Goal: Information Seeking & Learning: Find specific fact

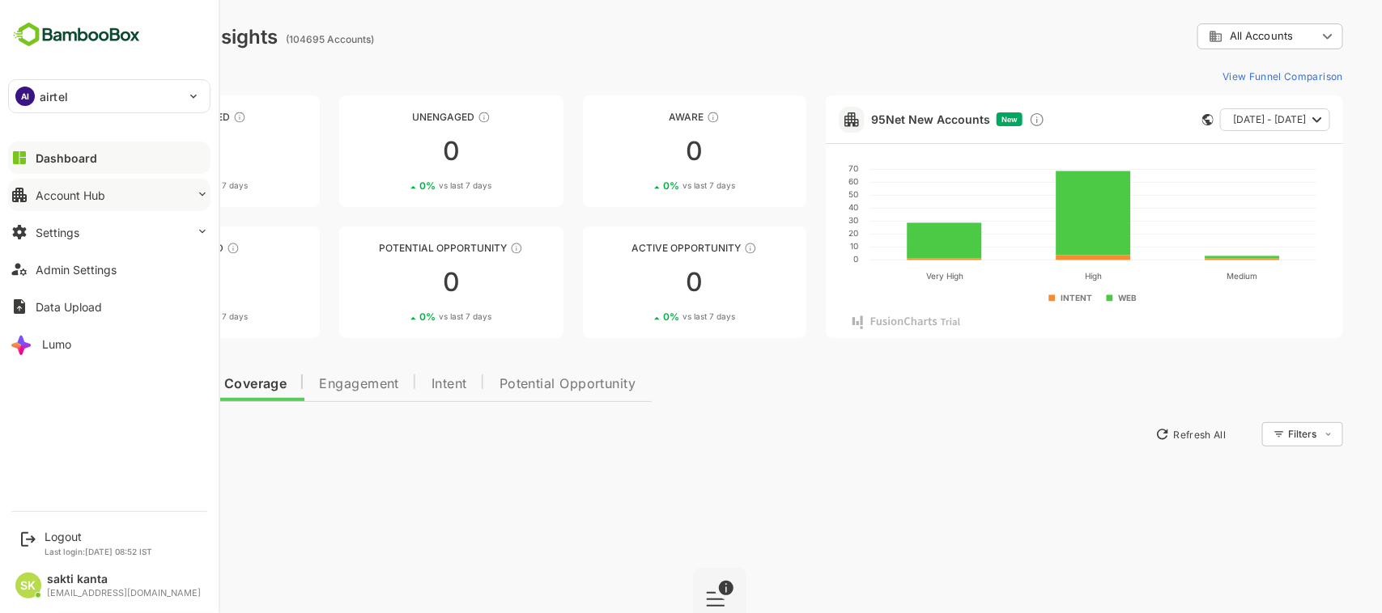
click at [98, 151] on div "Account Hub" at bounding box center [71, 196] width 70 height 14
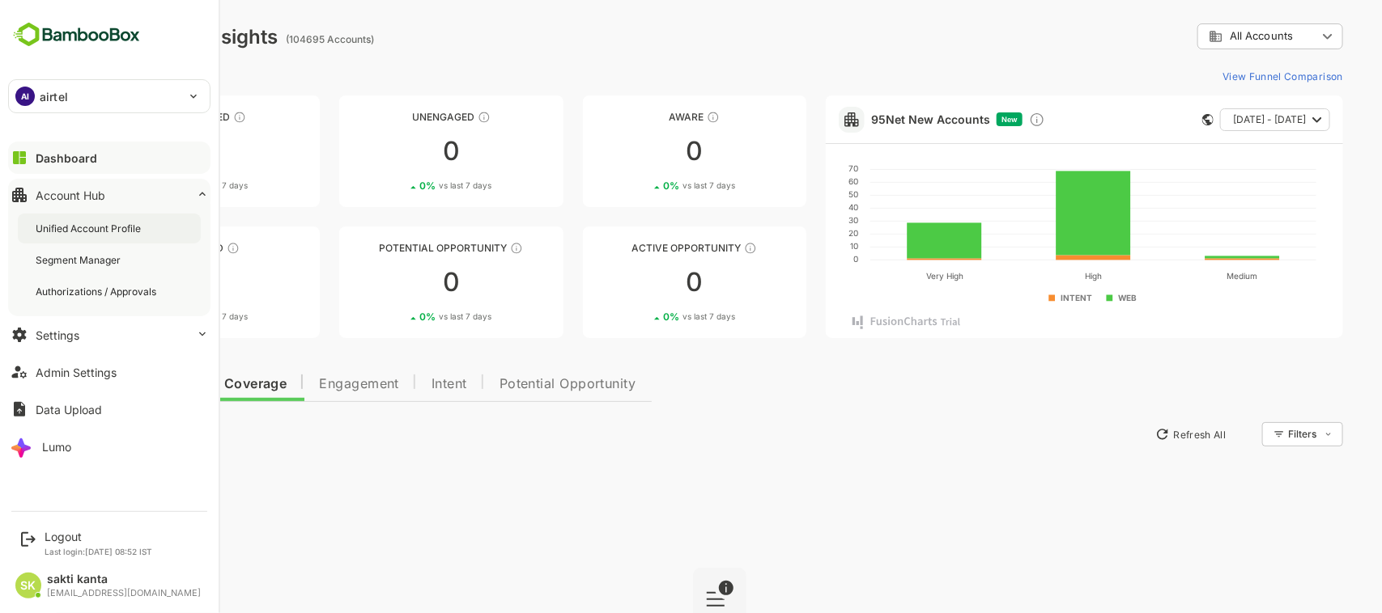
click at [107, 151] on div "Unified Account Profile" at bounding box center [90, 229] width 108 height 14
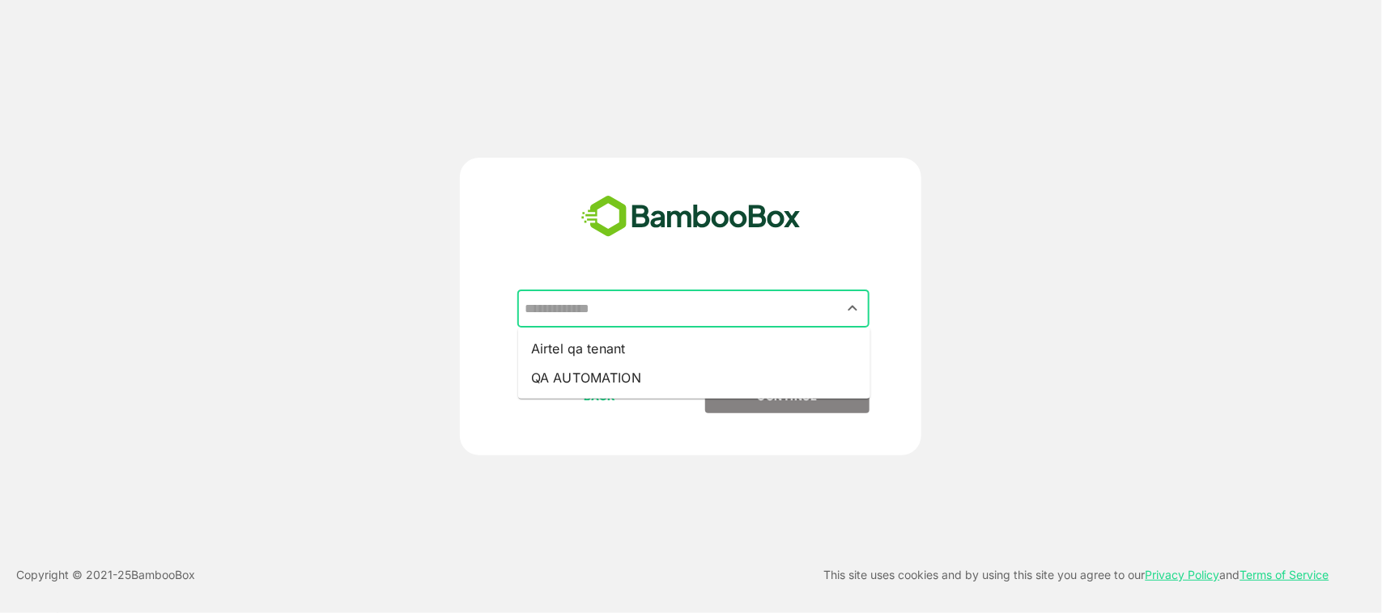
click at [767, 312] on input "text" at bounding box center [693, 309] width 346 height 31
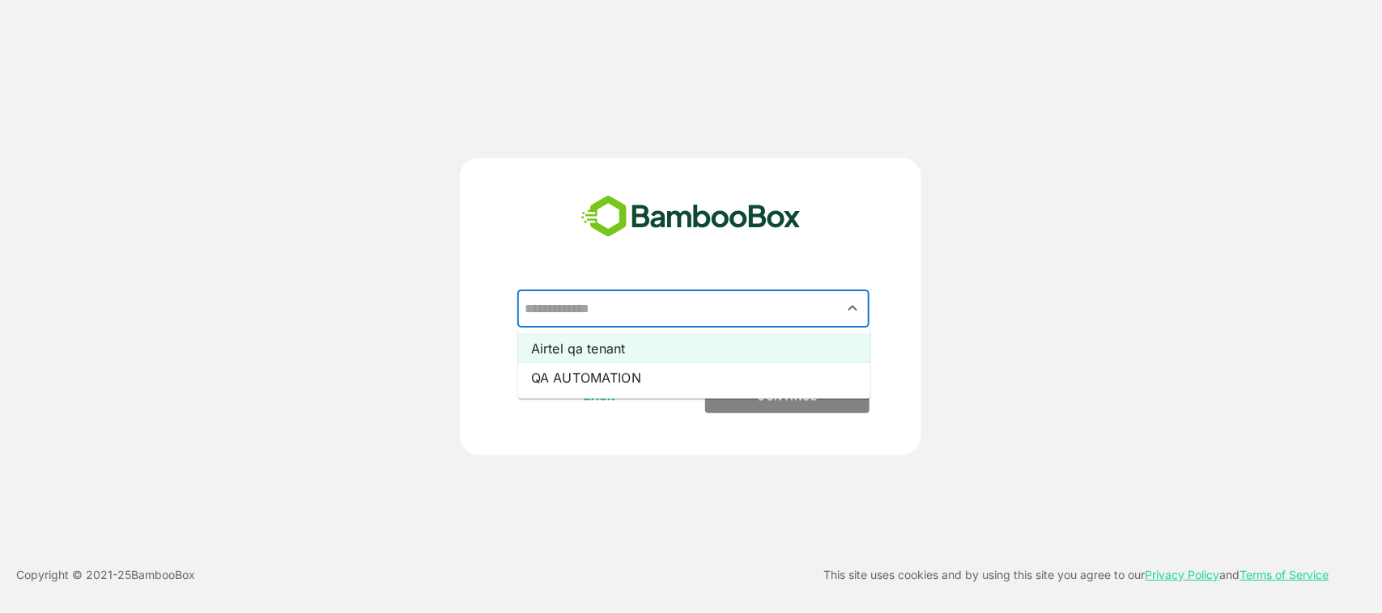
click at [749, 353] on li "Airtel qa tenant" at bounding box center [694, 348] width 352 height 29
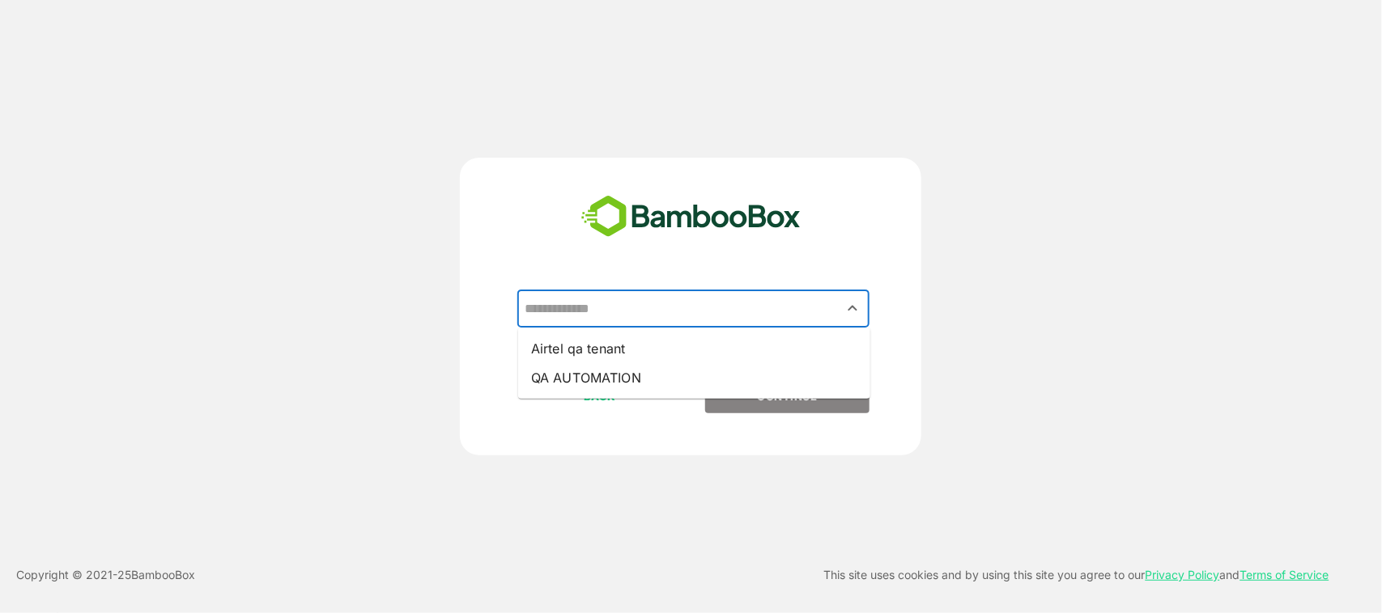
type input "**********"
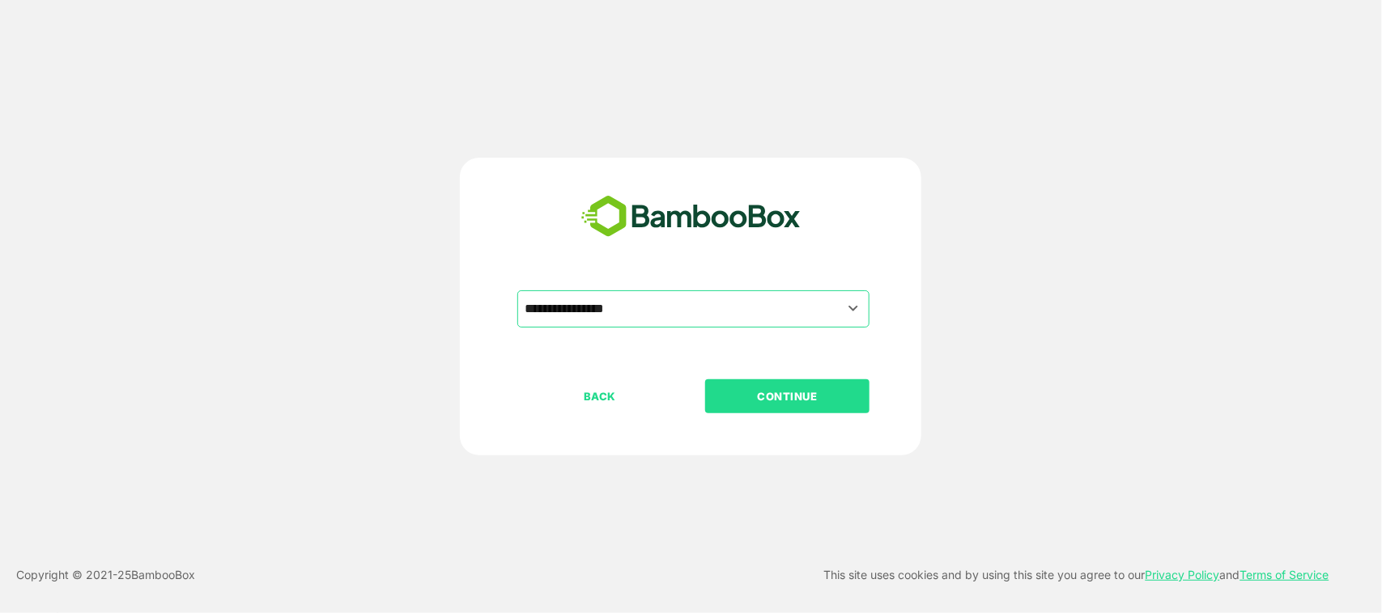
click at [769, 393] on p "CONTINUE" at bounding box center [788, 397] width 162 height 18
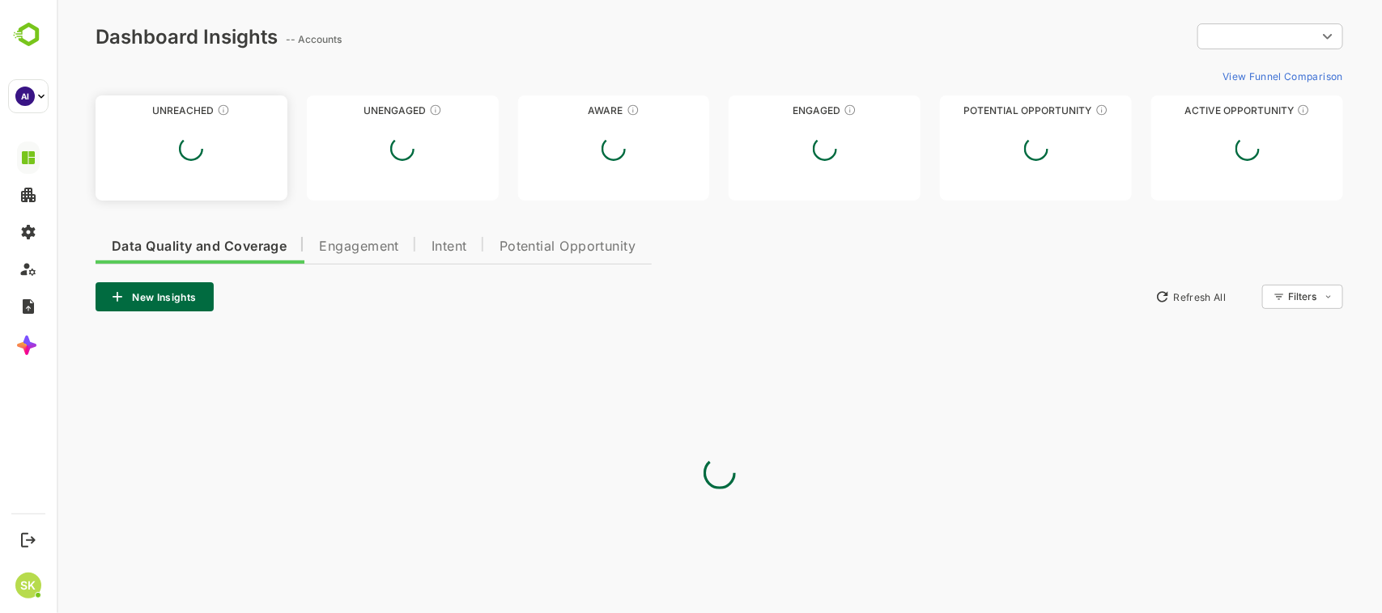
type input "**********"
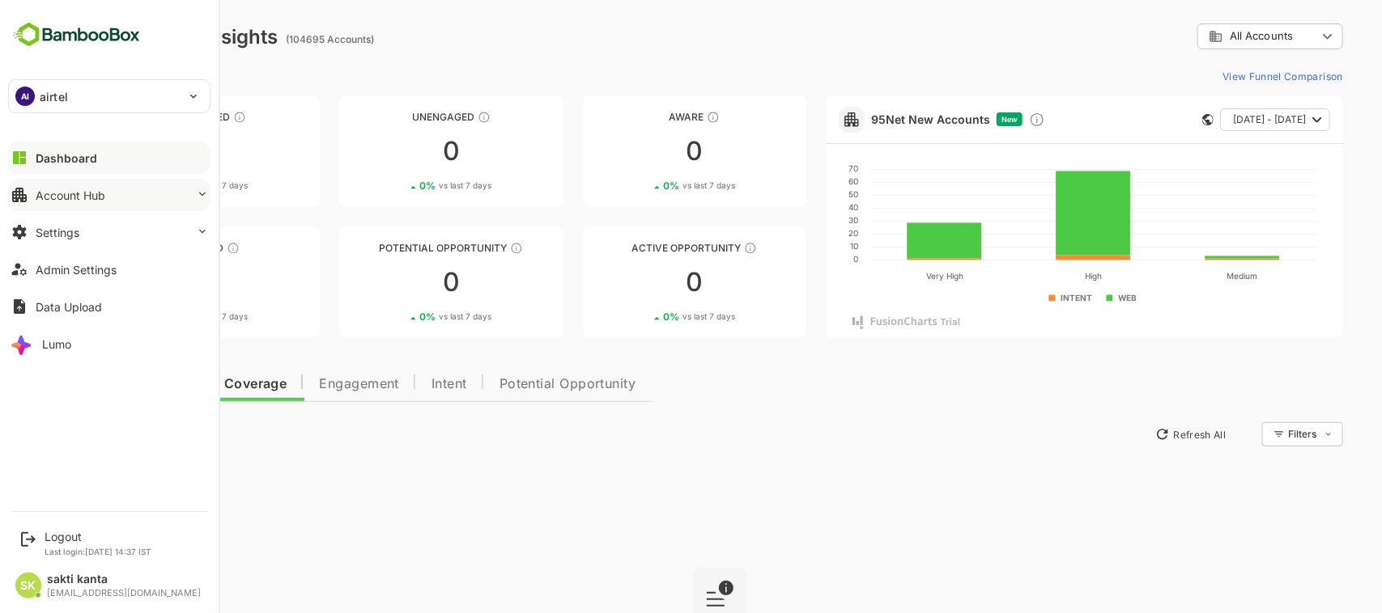
click at [91, 182] on button "Account Hub" at bounding box center [109, 195] width 202 height 32
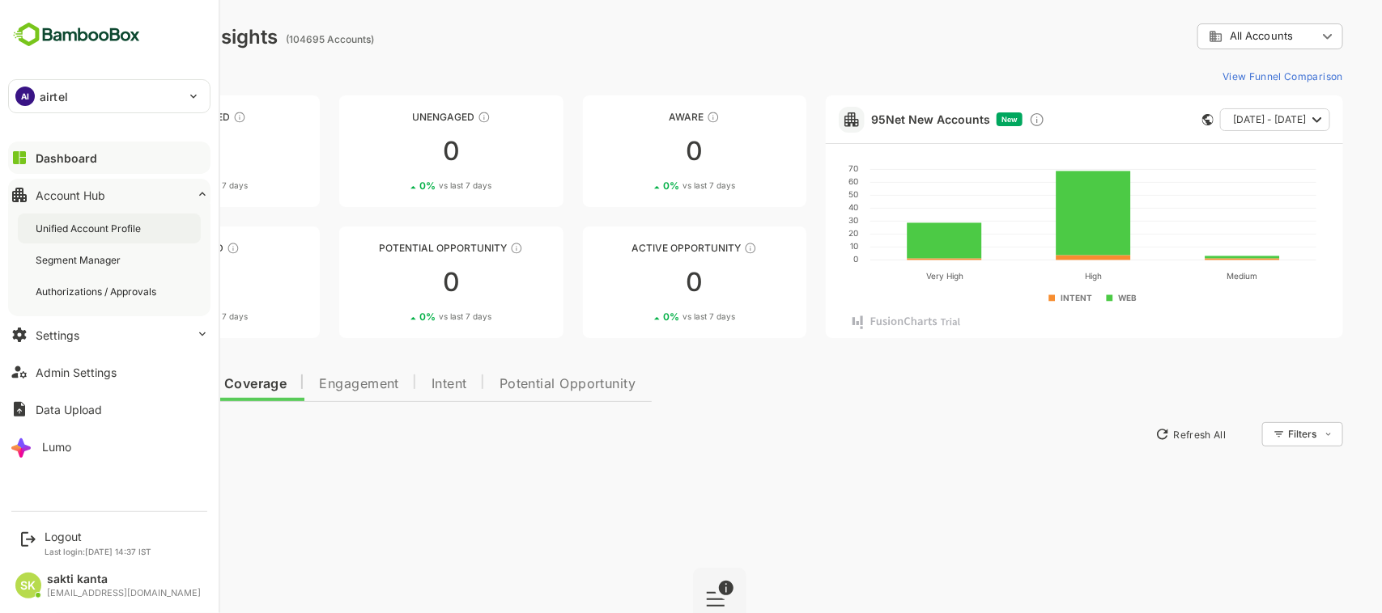
click at [103, 229] on div "Unified Account Profile" at bounding box center [90, 229] width 108 height 14
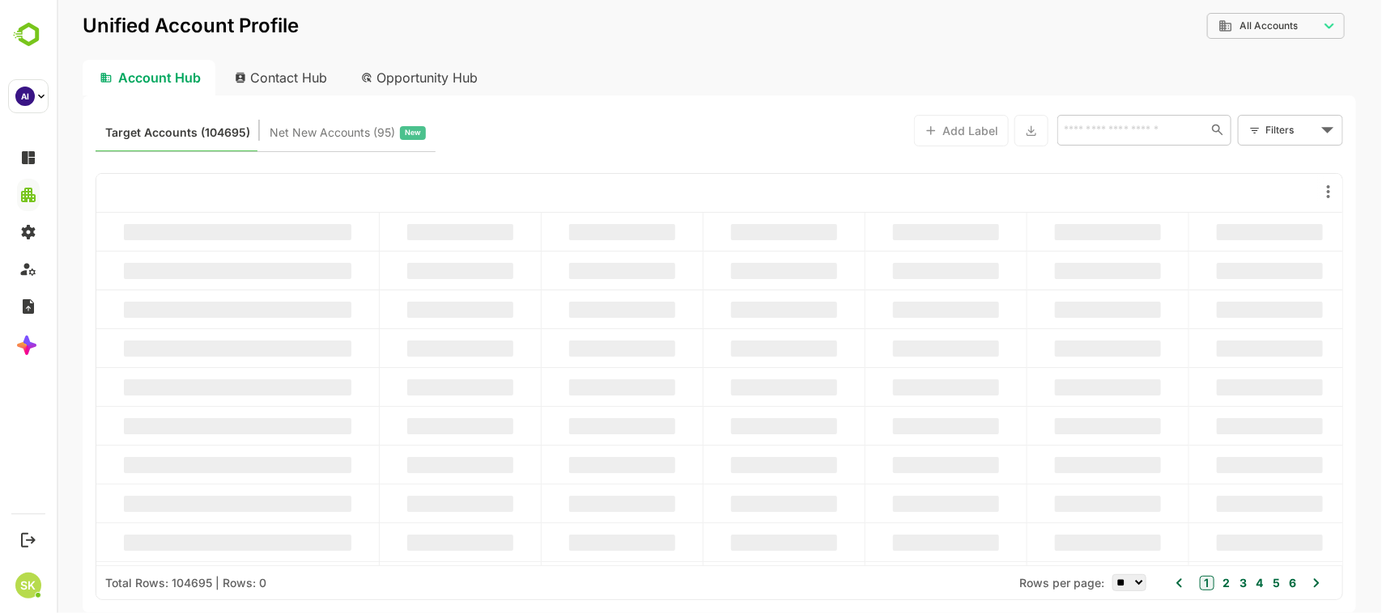
click at [273, 79] on div "Contact Hub" at bounding box center [281, 78] width 120 height 36
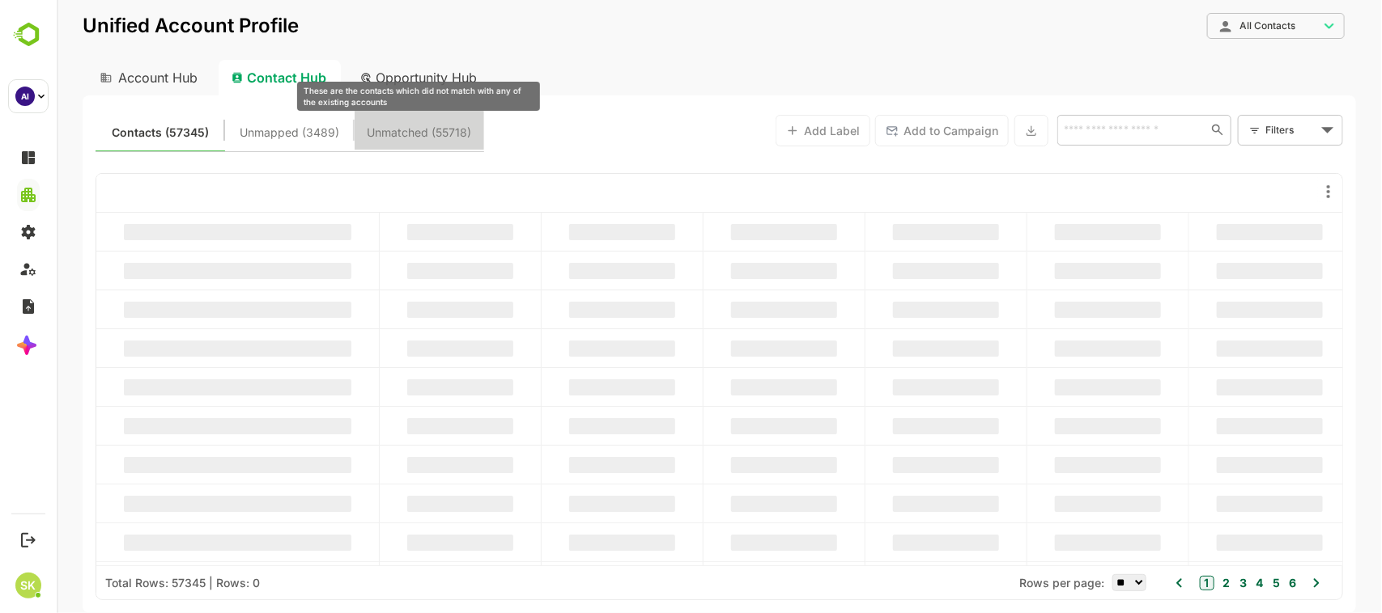
click at [408, 135] on span "Unmatched (55718)" at bounding box center [419, 132] width 104 height 21
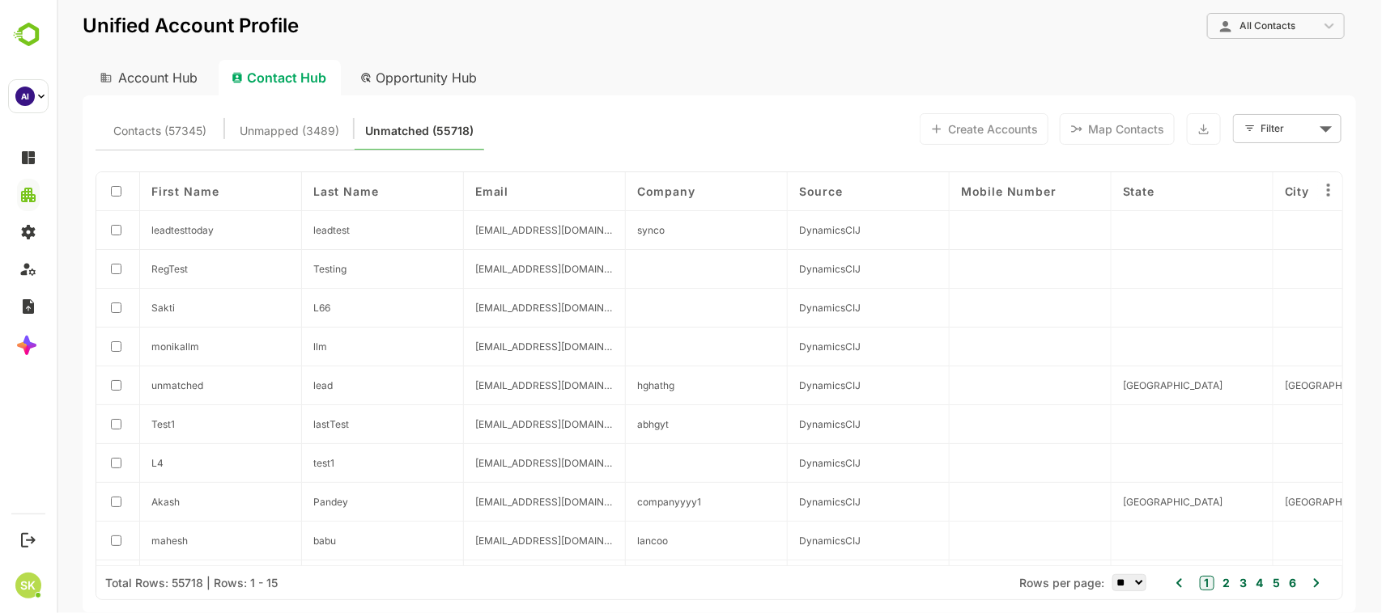
click at [162, 81] on div "Account Hub" at bounding box center [146, 78] width 129 height 36
type input "**********"
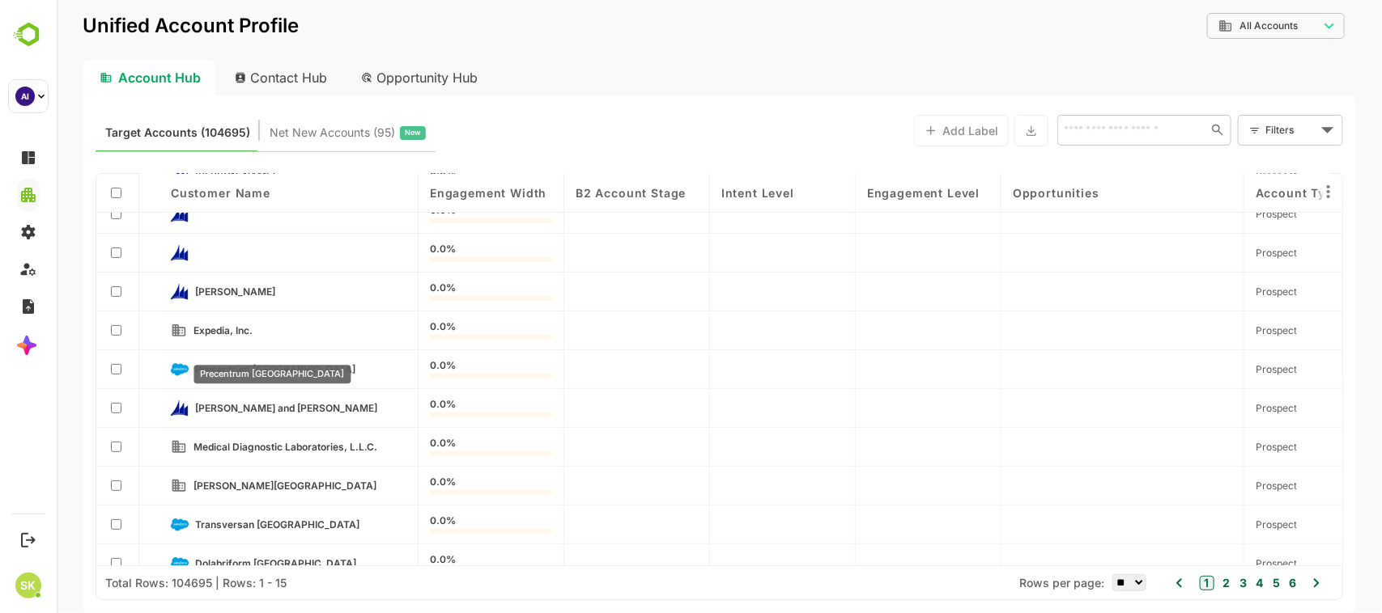
scroll to position [233, 0]
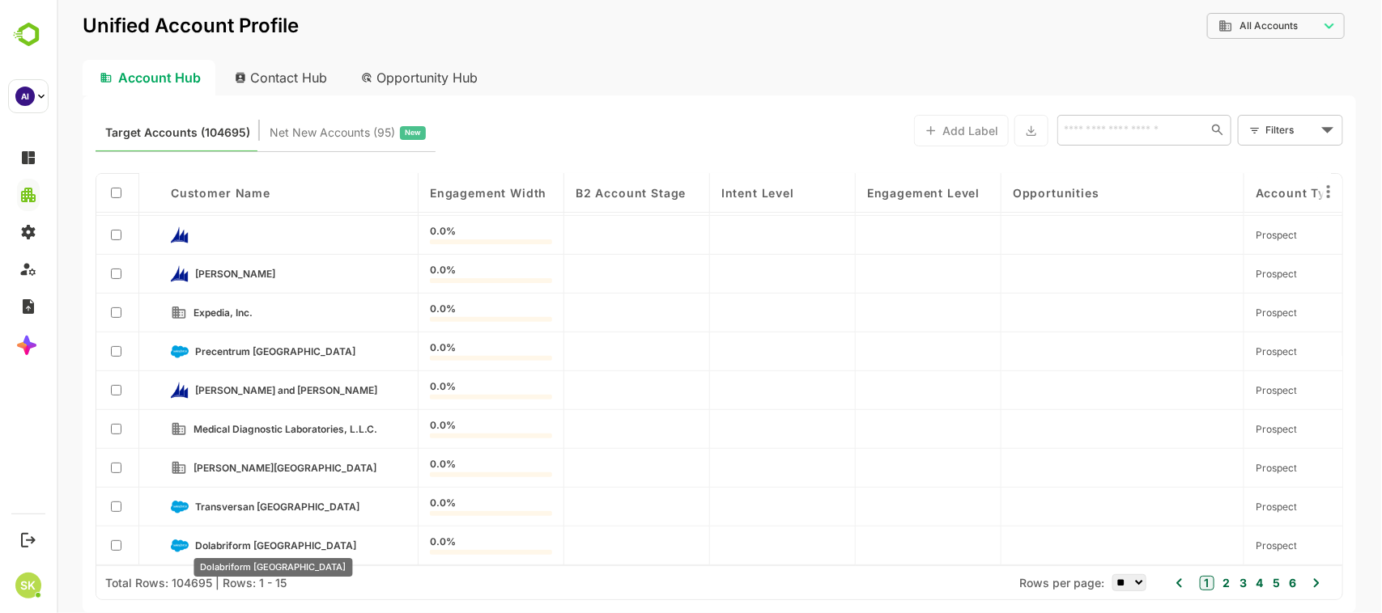
click at [267, 540] on span "Dolabriform Thailand" at bounding box center [274, 546] width 161 height 12
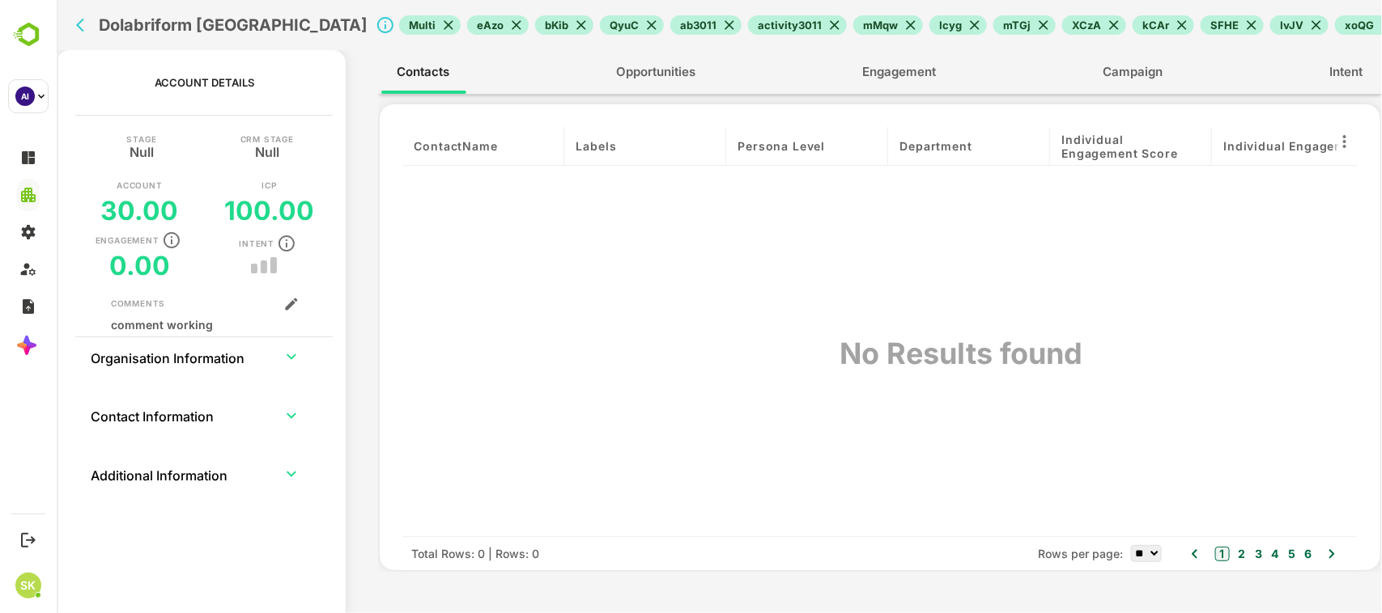
click at [75, 29] on icon "back" at bounding box center [83, 25] width 16 height 16
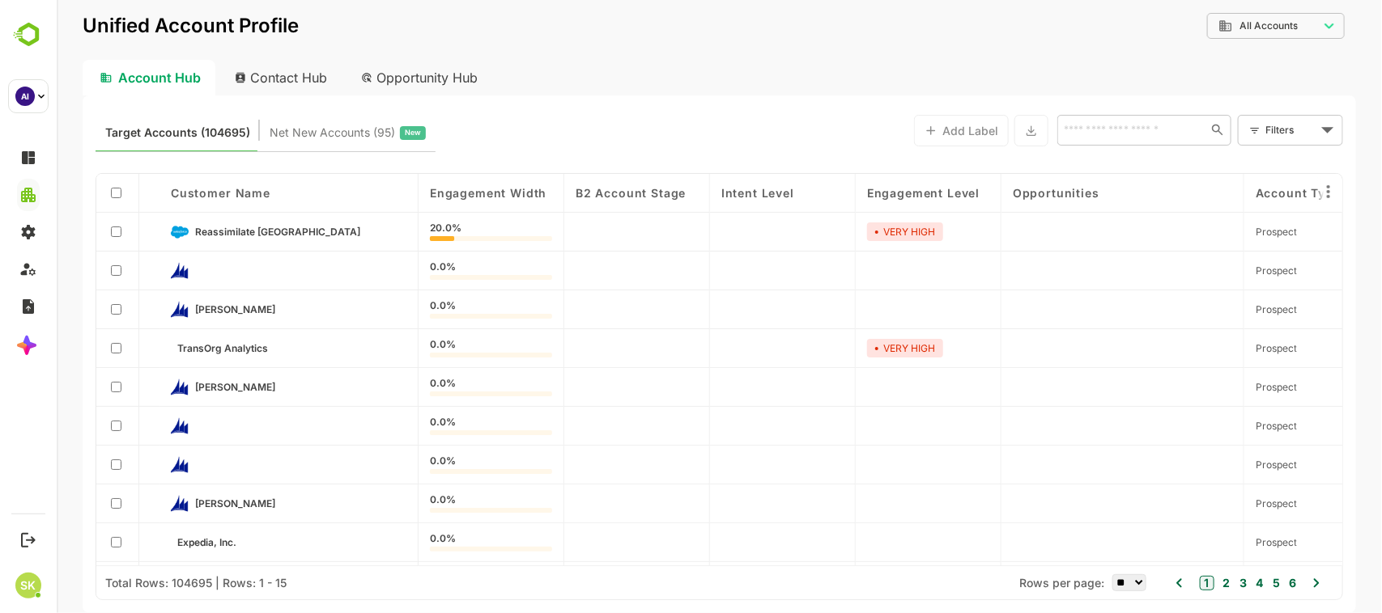
click at [1224, 579] on button "2" at bounding box center [1223, 584] width 11 height 18
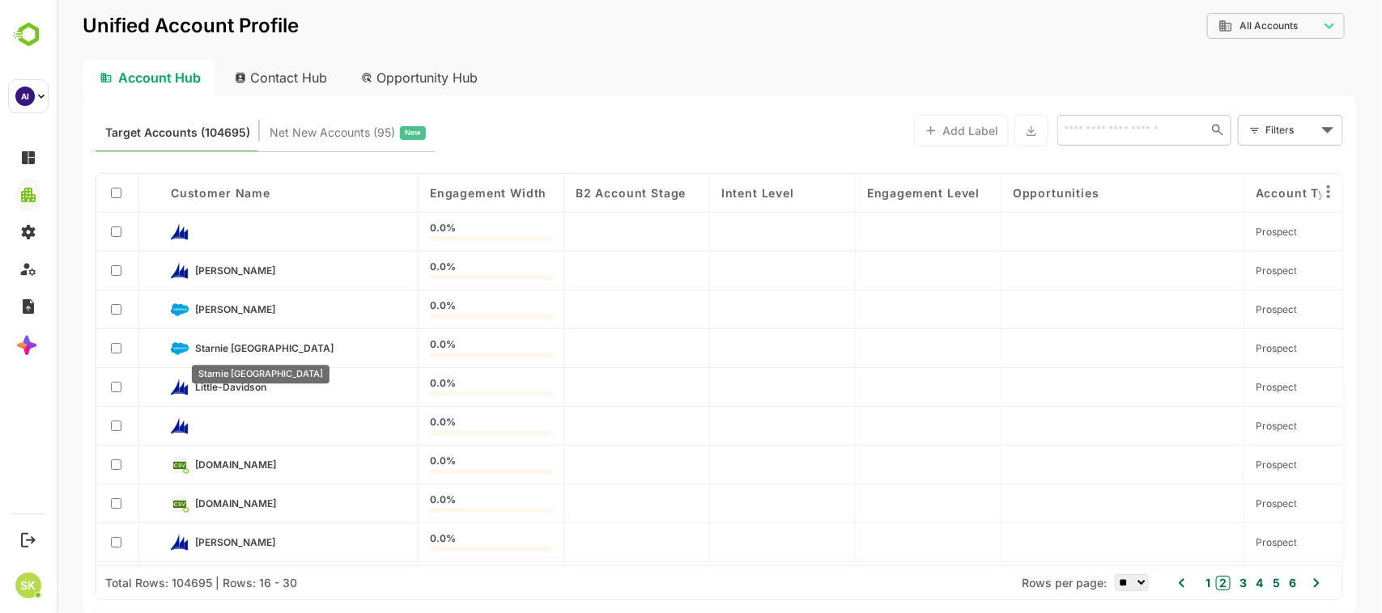
click at [253, 348] on span "Starnie Sweden" at bounding box center [263, 348] width 138 height 12
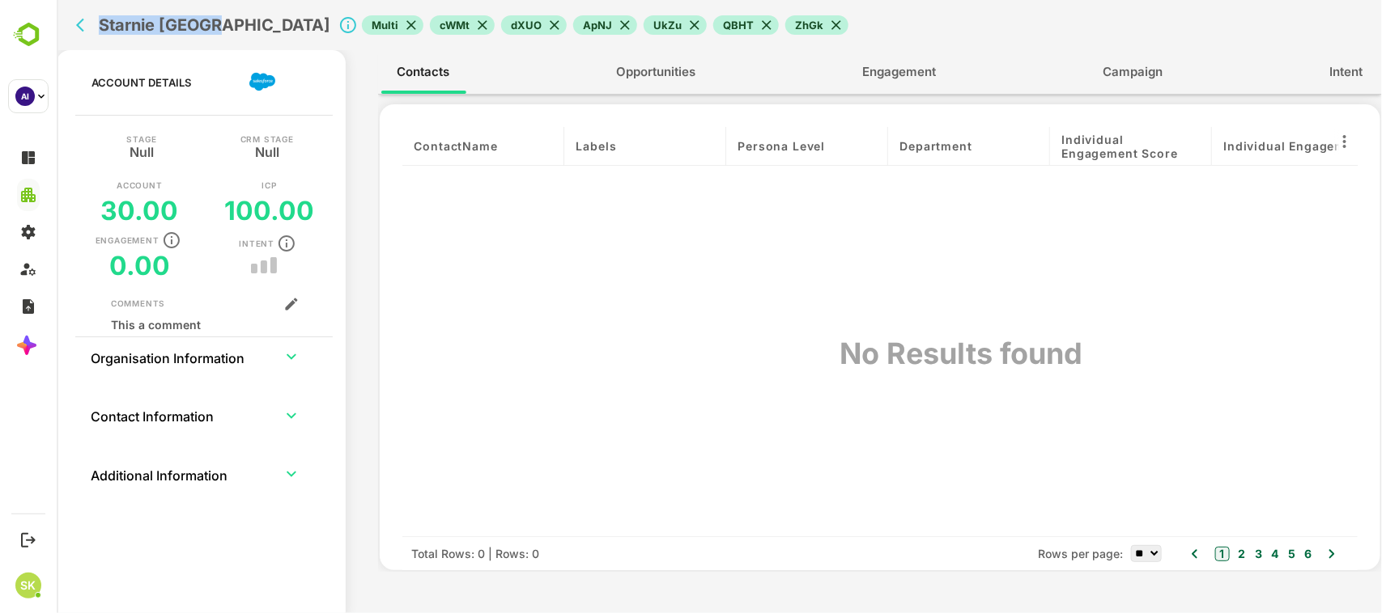
drag, startPoint x: 222, startPoint y: 20, endPoint x: 93, endPoint y: 34, distance: 129.4
click at [93, 34] on div "Starnie Sweden Multi cWMt dXUO ApNJ UkZu QBHT ZhGk" at bounding box center [592, 25] width 1046 height 50
copy h2 "Starnie Sweden"
click at [470, 321] on div "contactName Labels Persona Level Department Individual Engagement Score Individ…" at bounding box center [878, 332] width 955 height 410
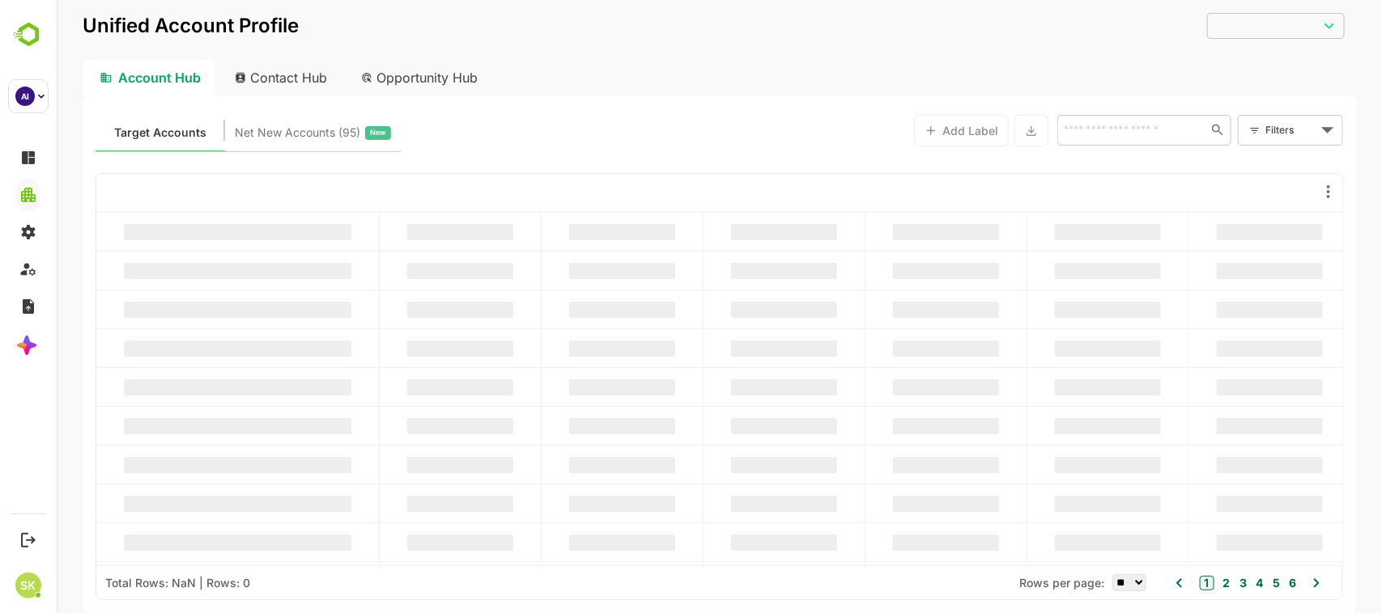
type input "**********"
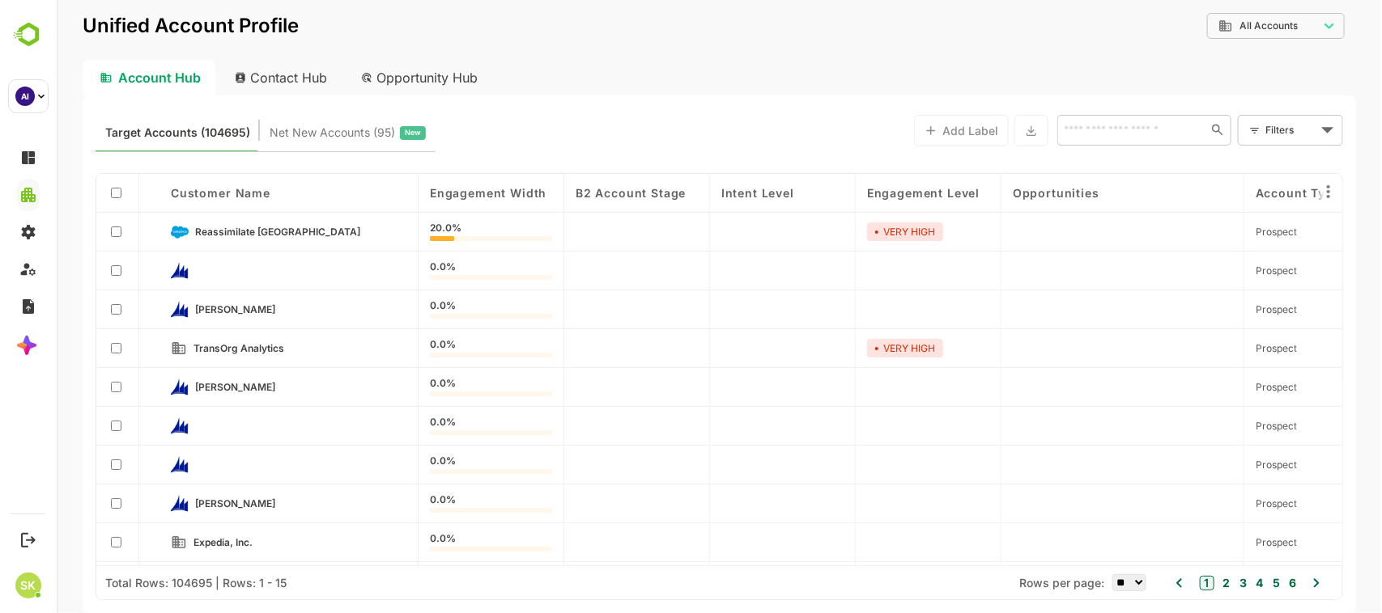
click at [1145, 134] on input "text" at bounding box center [1130, 129] width 145 height 19
paste input "**********"
type input "**********"
click at [1152, 163] on li "Starnie [GEOGRAPHIC_DATA]" at bounding box center [1143, 174] width 168 height 44
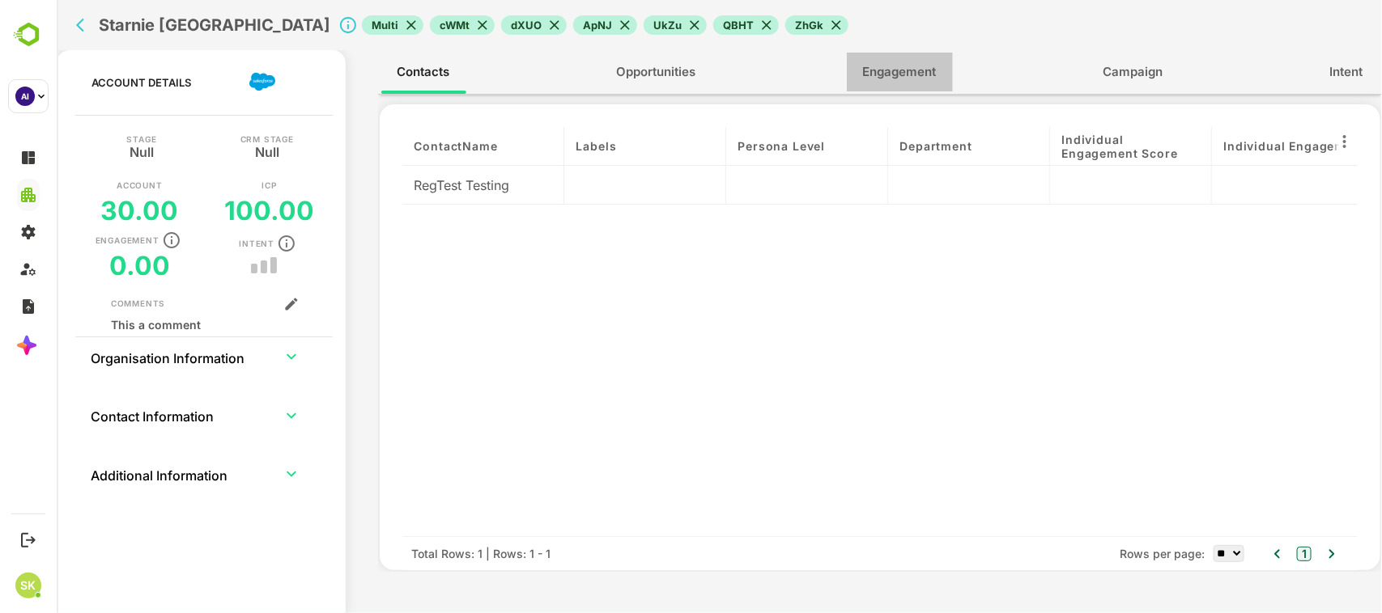
click at [902, 74] on span "Engagement" at bounding box center [899, 72] width 74 height 21
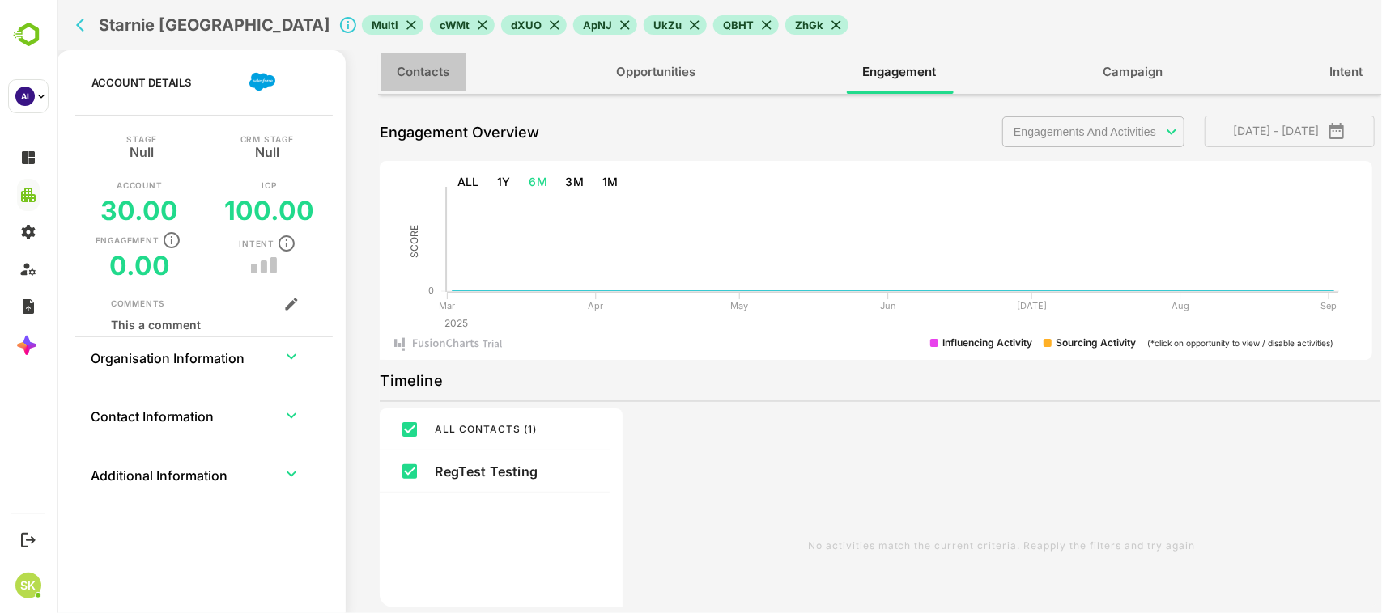
click at [418, 78] on span "Contacts" at bounding box center [423, 72] width 53 height 21
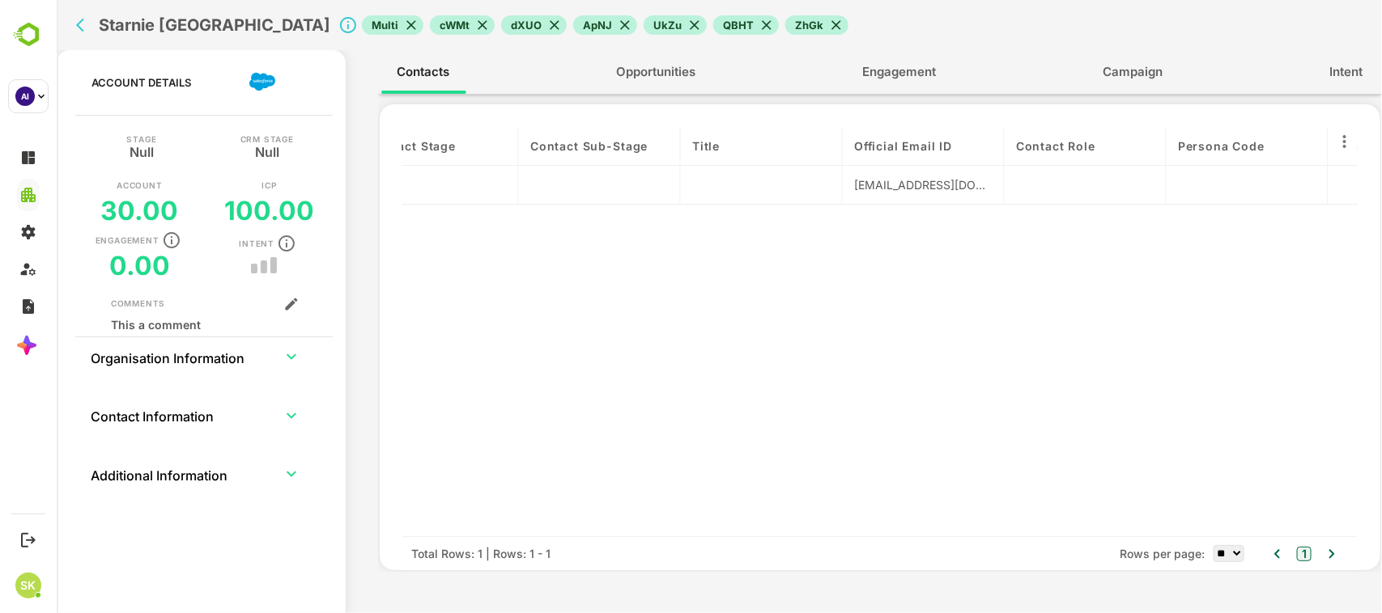
scroll to position [0, 961]
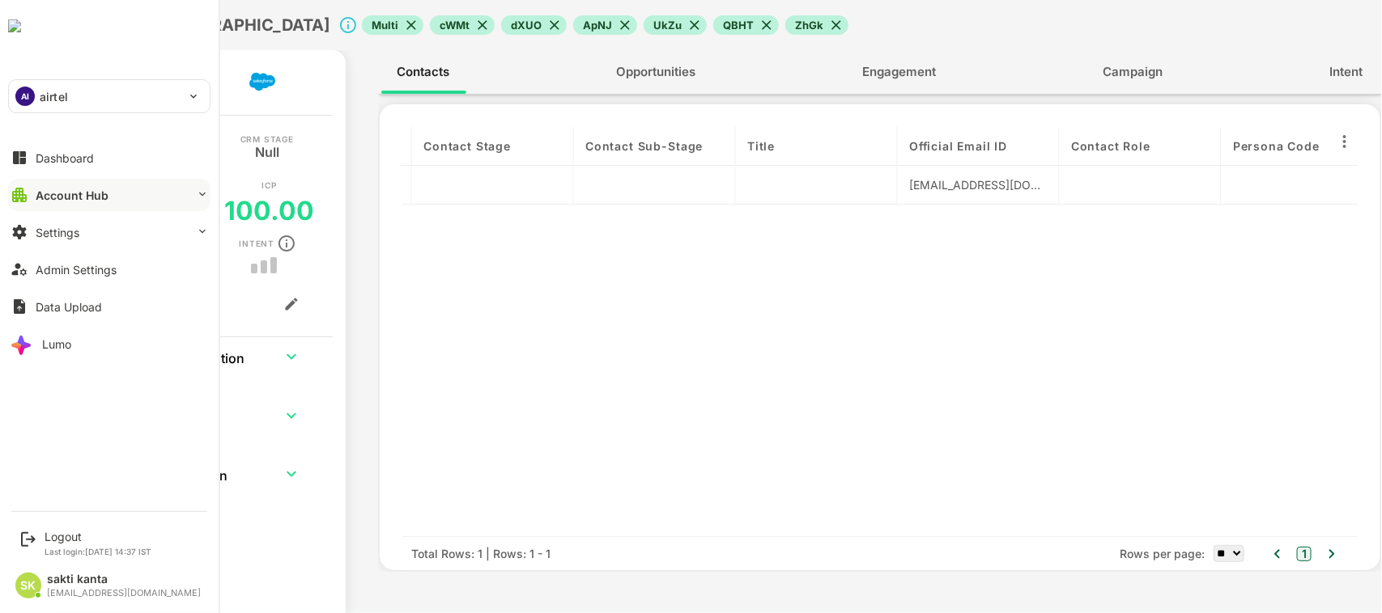
click at [30, 94] on div "AI" at bounding box center [24, 96] width 19 height 19
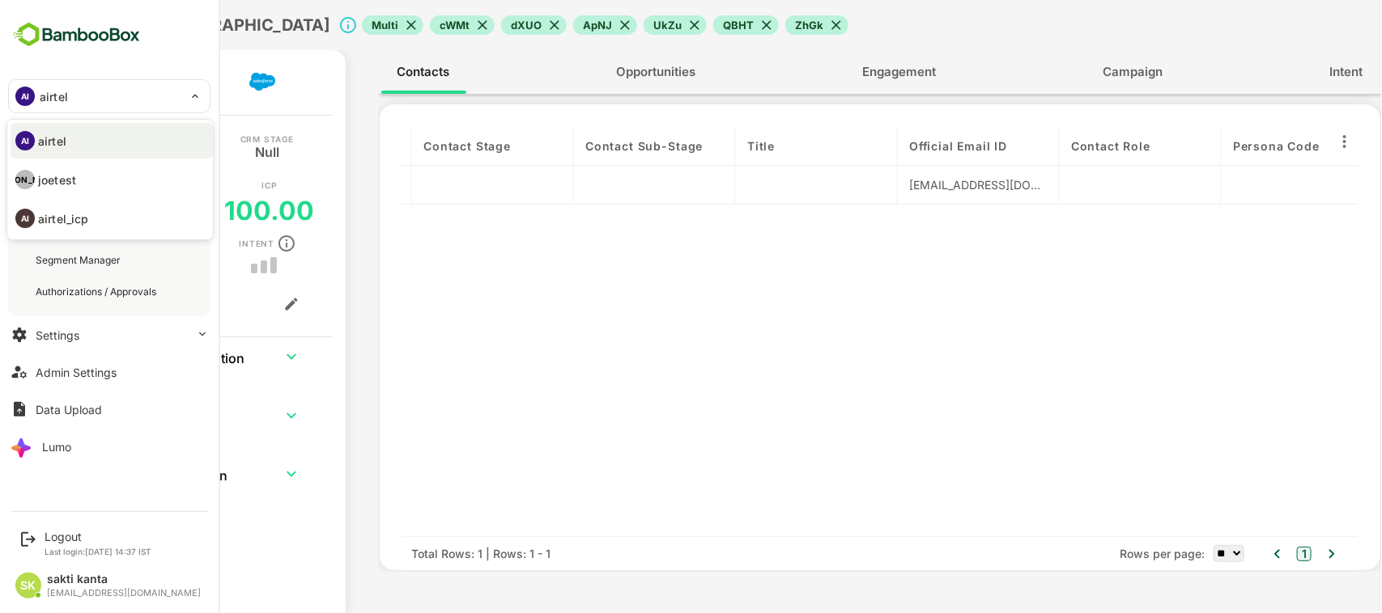
click at [30, 94] on div at bounding box center [691, 306] width 1382 height 613
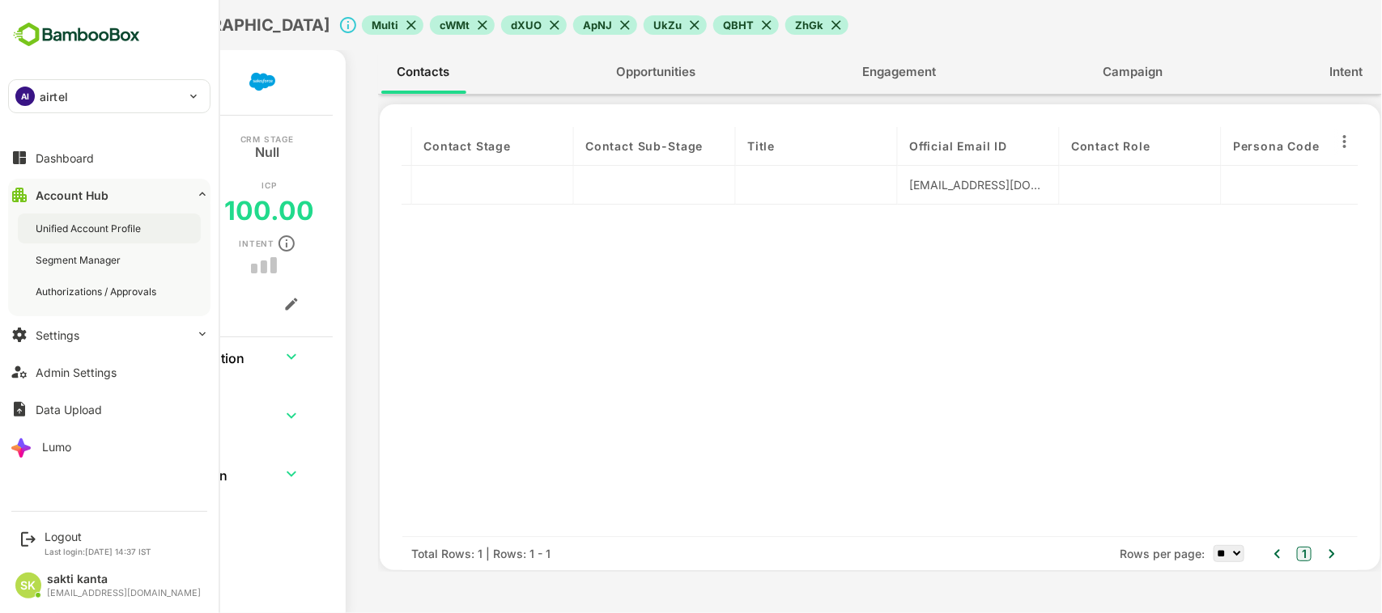
click at [87, 225] on div "Unified Account Profile" at bounding box center [90, 229] width 108 height 14
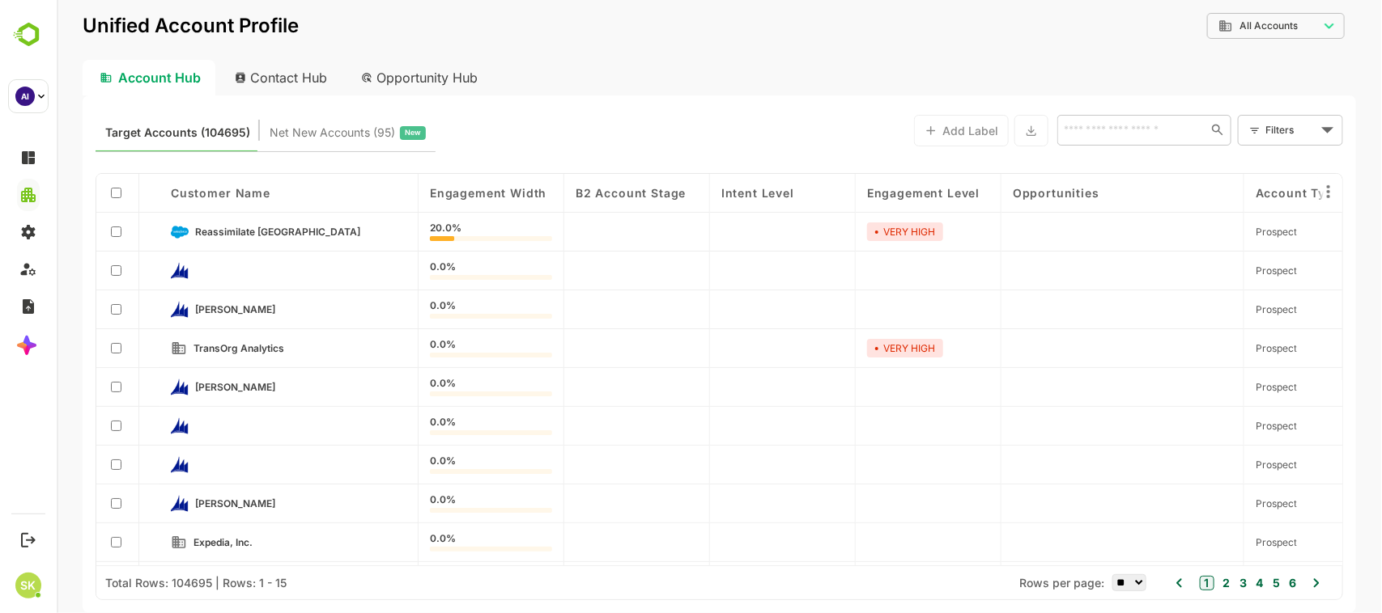
click at [287, 73] on div "Contact Hub" at bounding box center [281, 78] width 120 height 36
type input "**********"
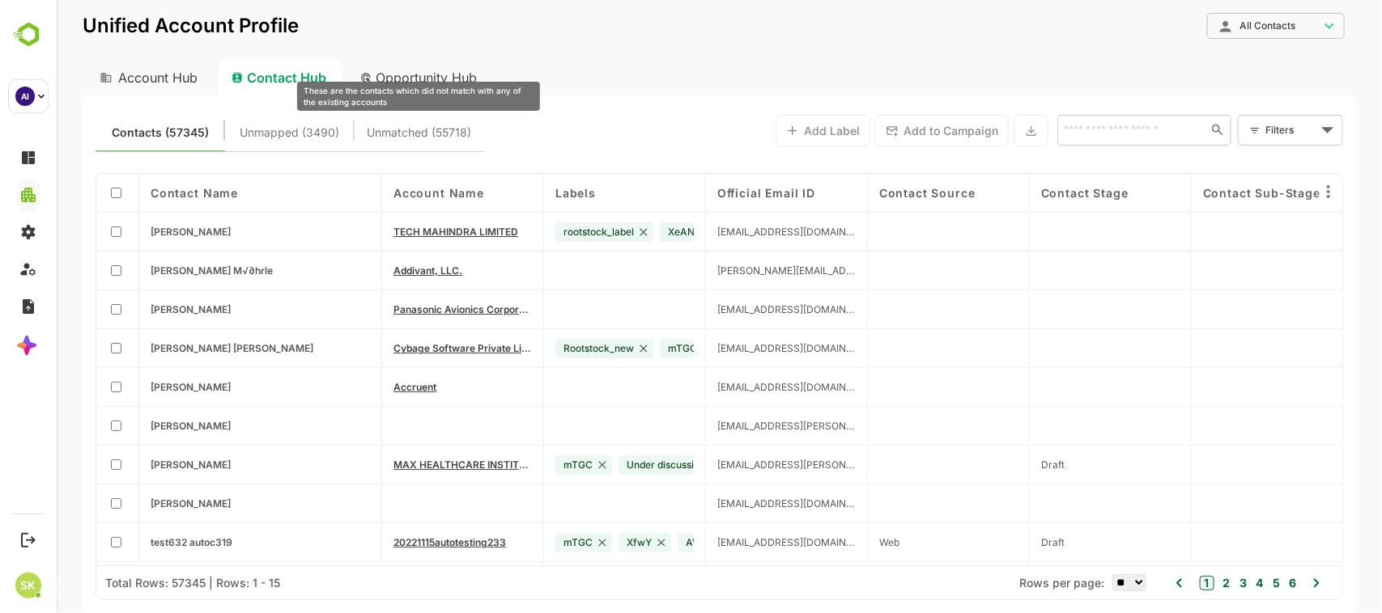
click at [397, 124] on span "Unmatched (55718)" at bounding box center [419, 132] width 104 height 21
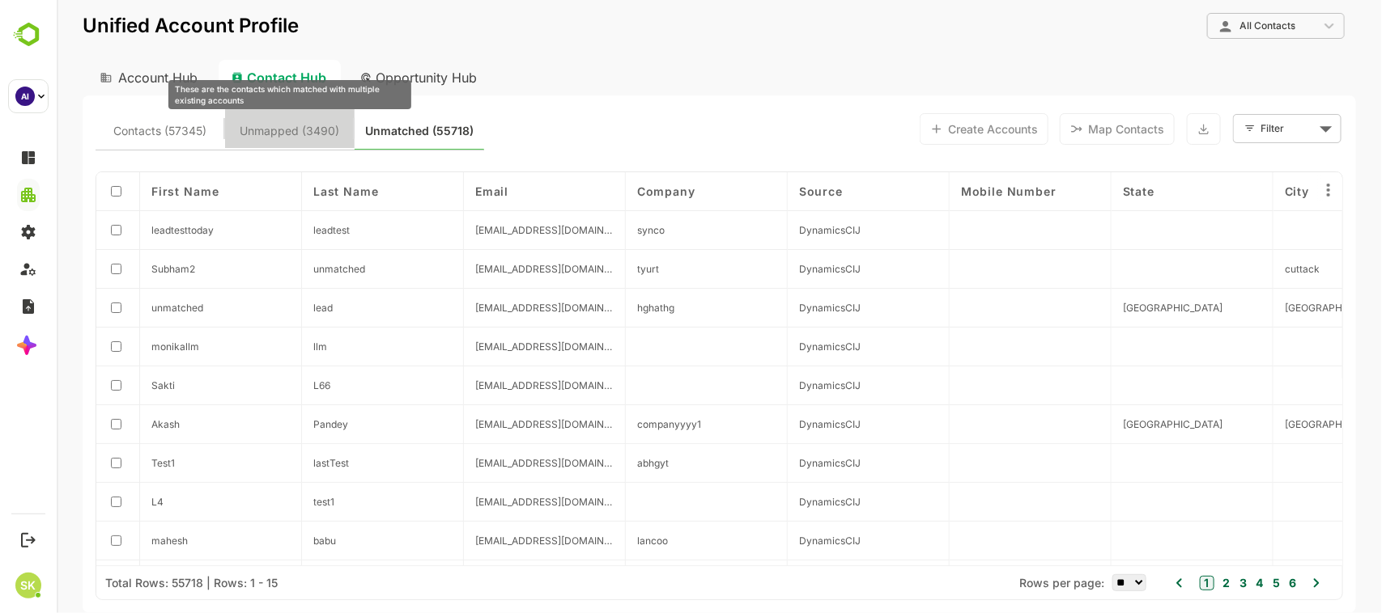
click at [295, 134] on span "Unmapped (3490)" at bounding box center [290, 131] width 100 height 21
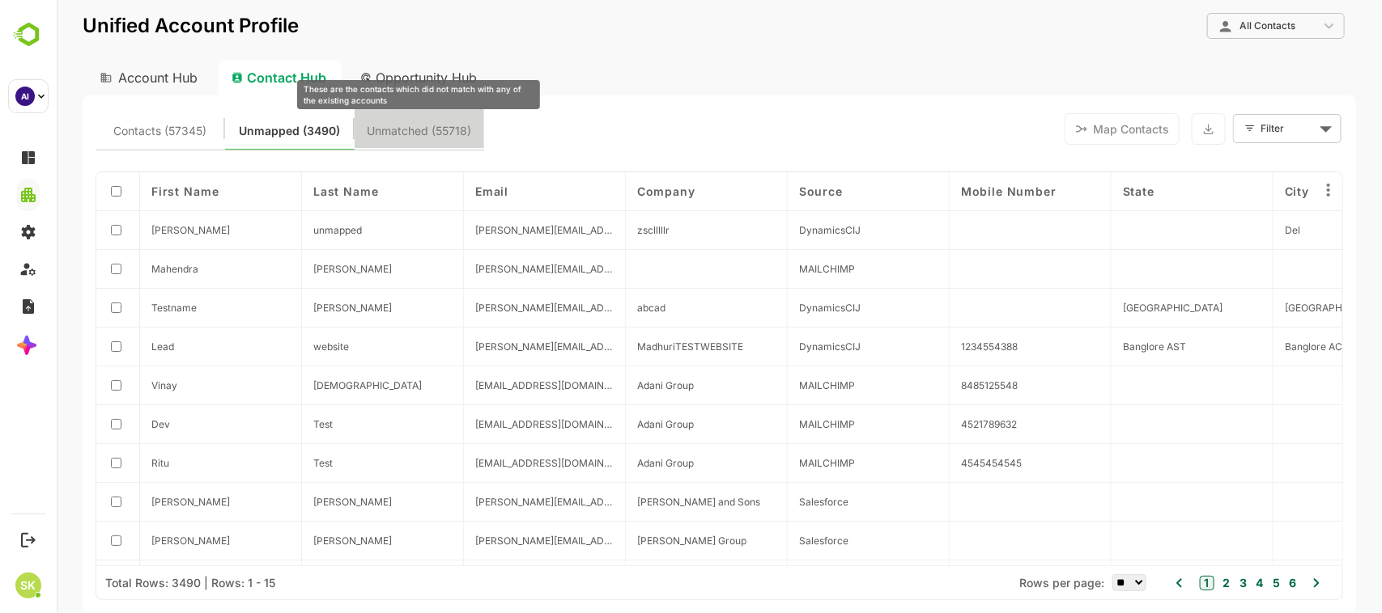
click at [397, 134] on span "Unmatched (55718)" at bounding box center [419, 131] width 104 height 21
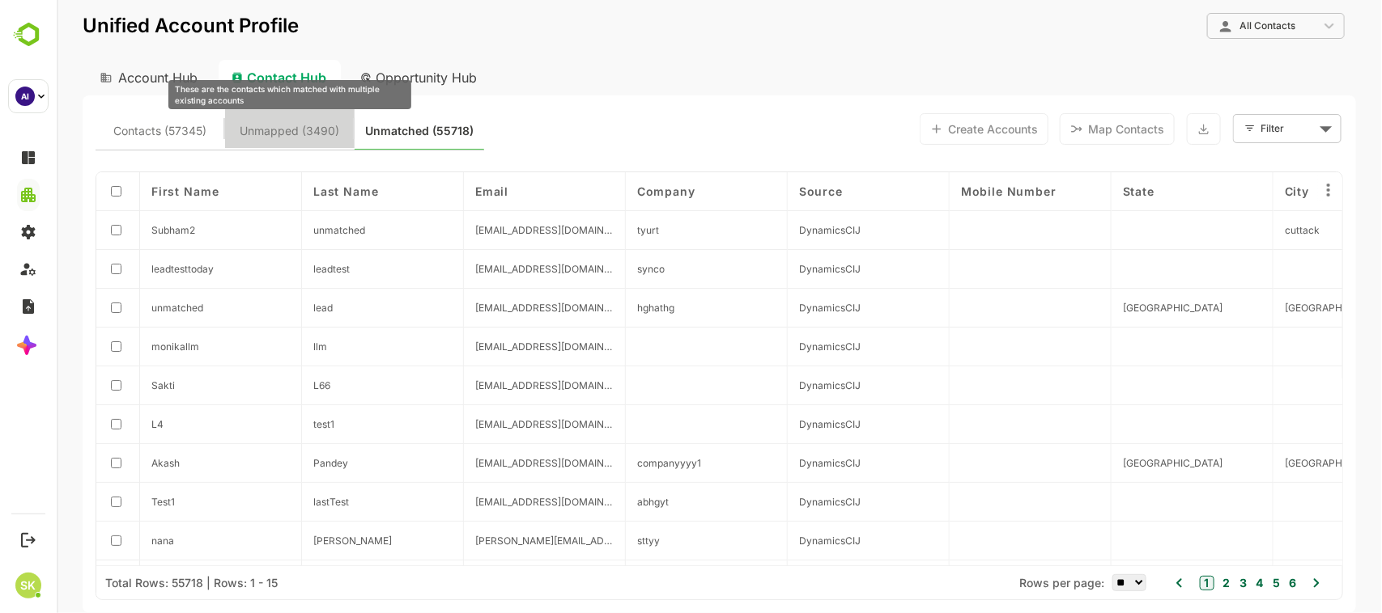
click at [303, 132] on span "Unmapped (3490)" at bounding box center [290, 131] width 100 height 21
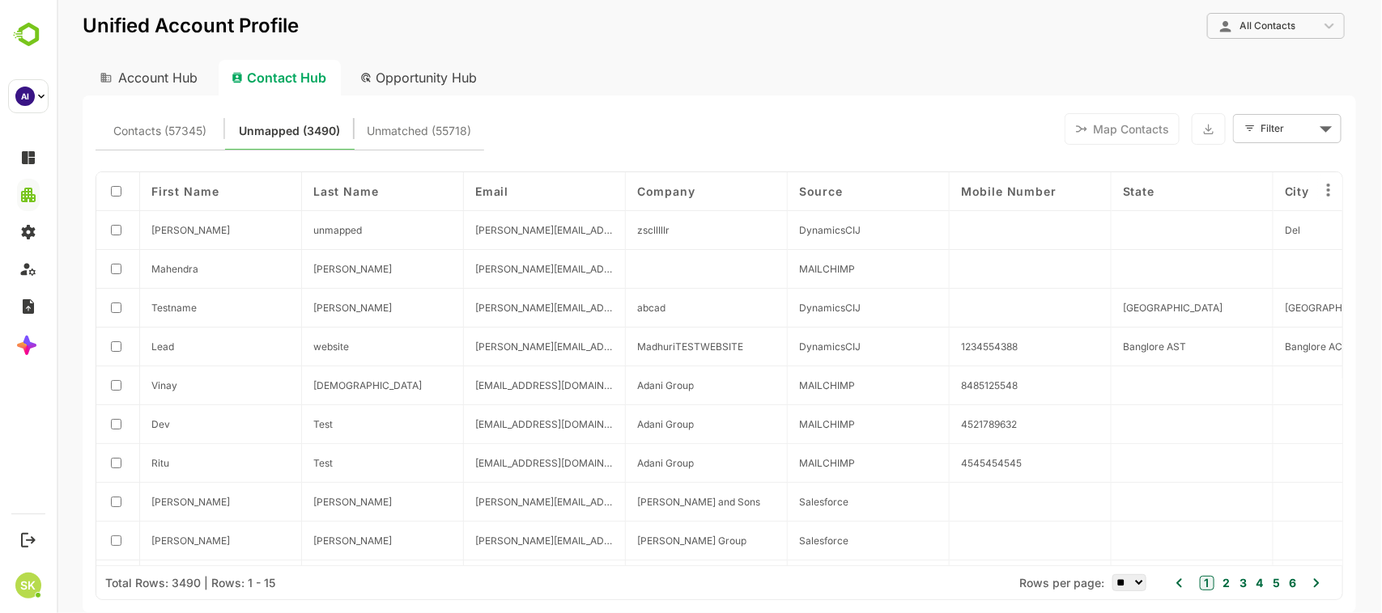
click at [722, 49] on div "**********" at bounding box center [718, 36] width 1273 height 47
click at [429, 124] on span "Unmatched (55718)" at bounding box center [419, 131] width 104 height 21
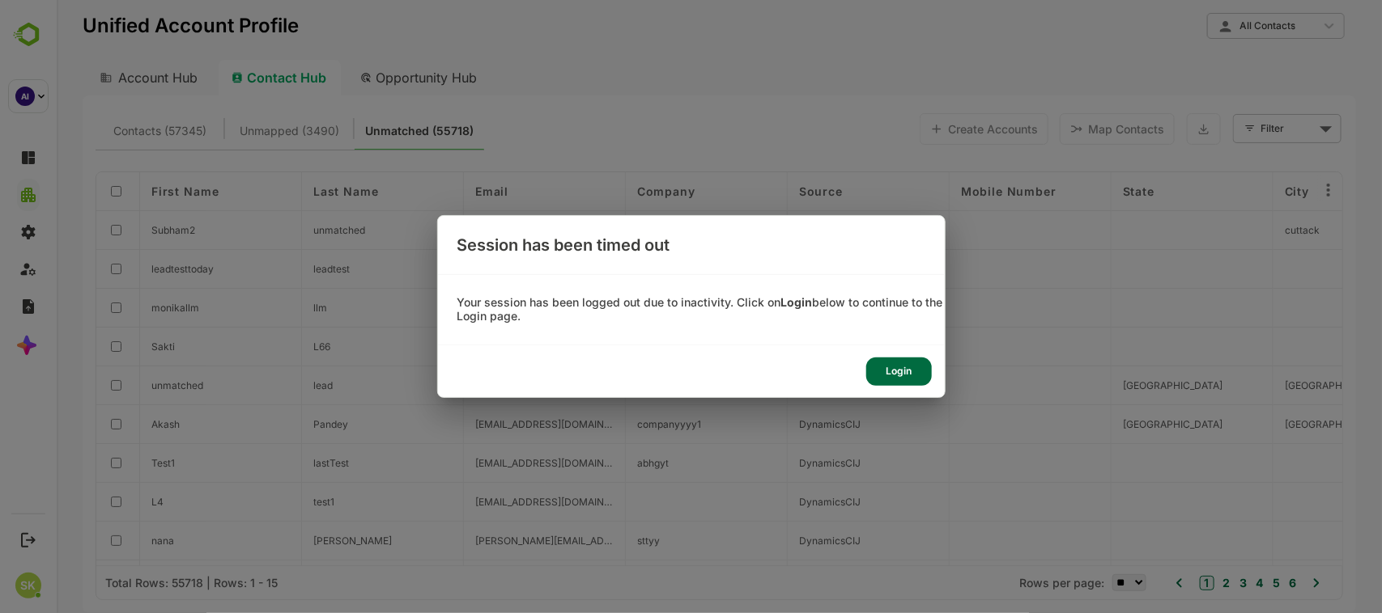
click at [879, 371] on div "Login" at bounding box center [899, 372] width 66 height 28
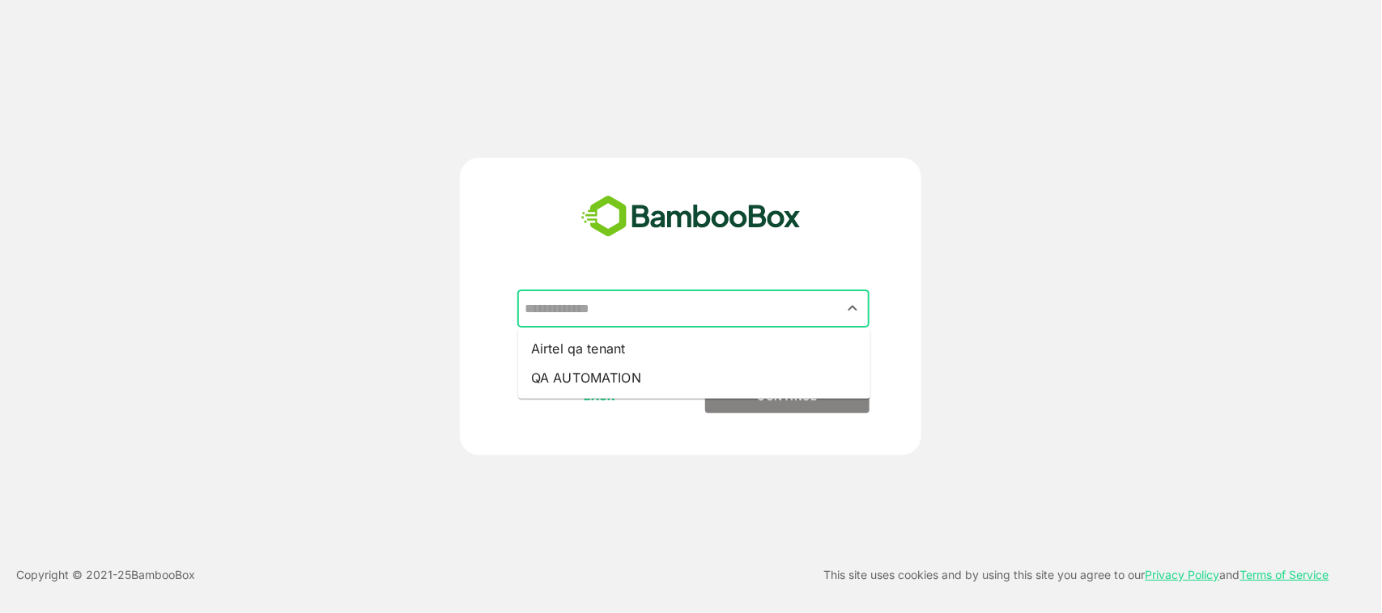
click at [758, 303] on input "text" at bounding box center [693, 309] width 346 height 31
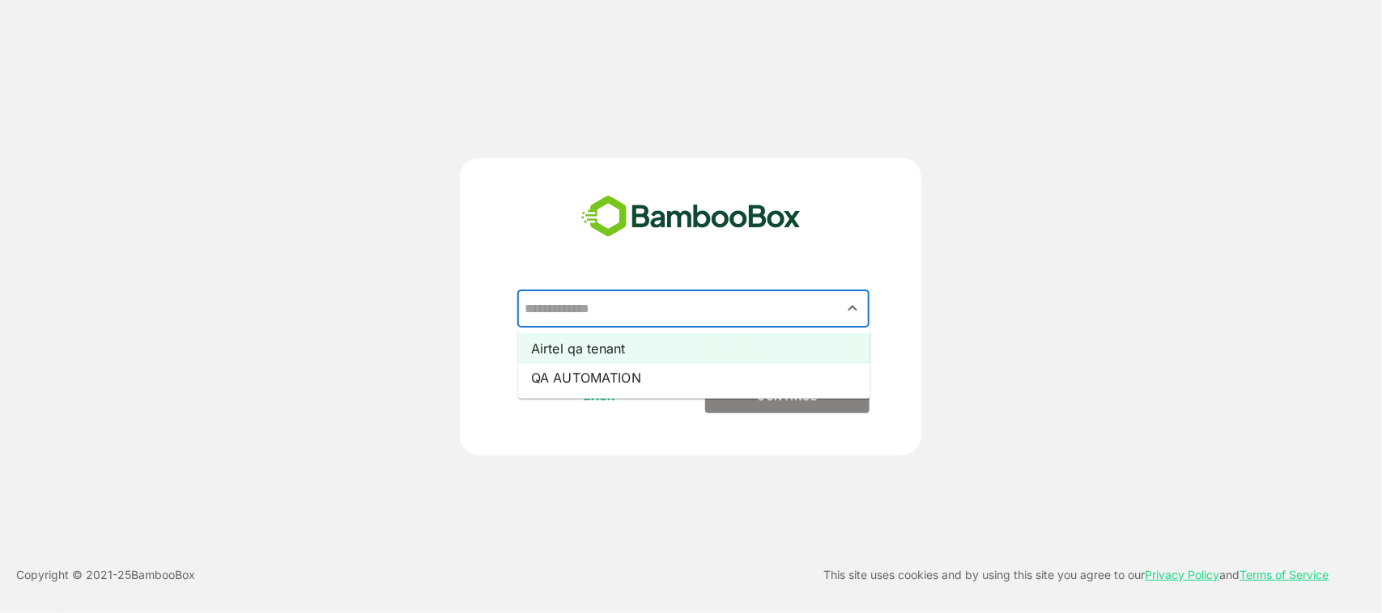
click at [754, 350] on li "Airtel qa tenant" at bounding box center [694, 348] width 352 height 29
type input "**********"
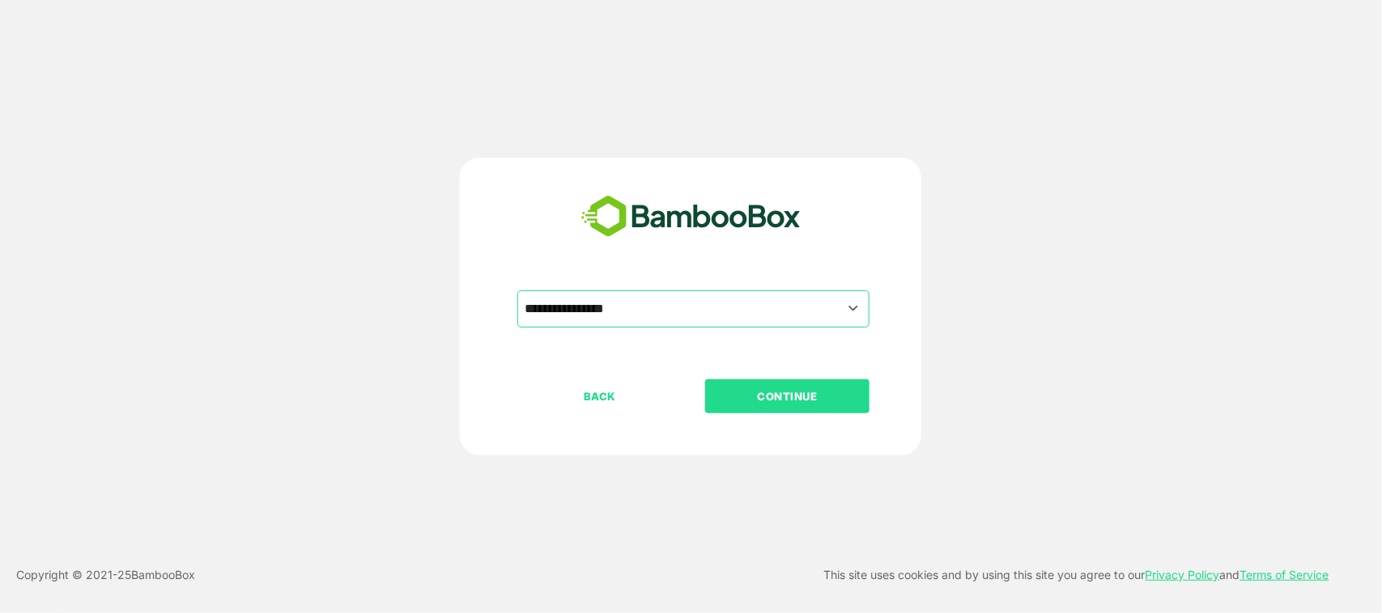
click at [789, 390] on p "CONTINUE" at bounding box center [788, 397] width 162 height 18
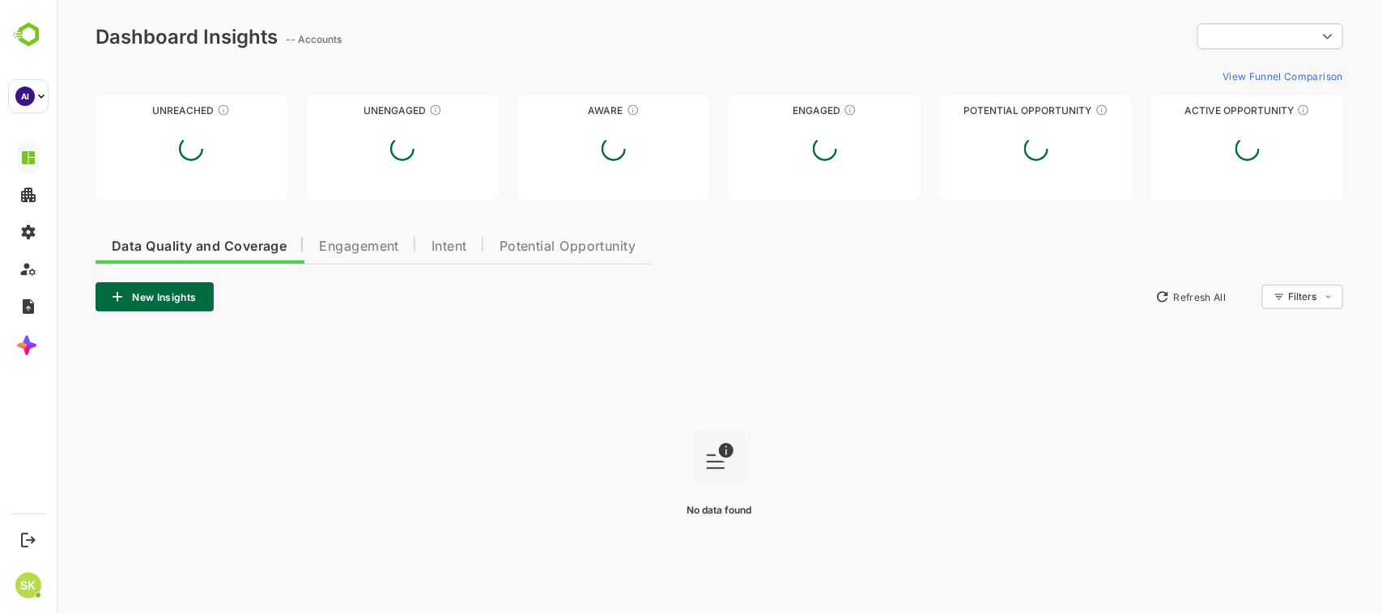
type input "**********"
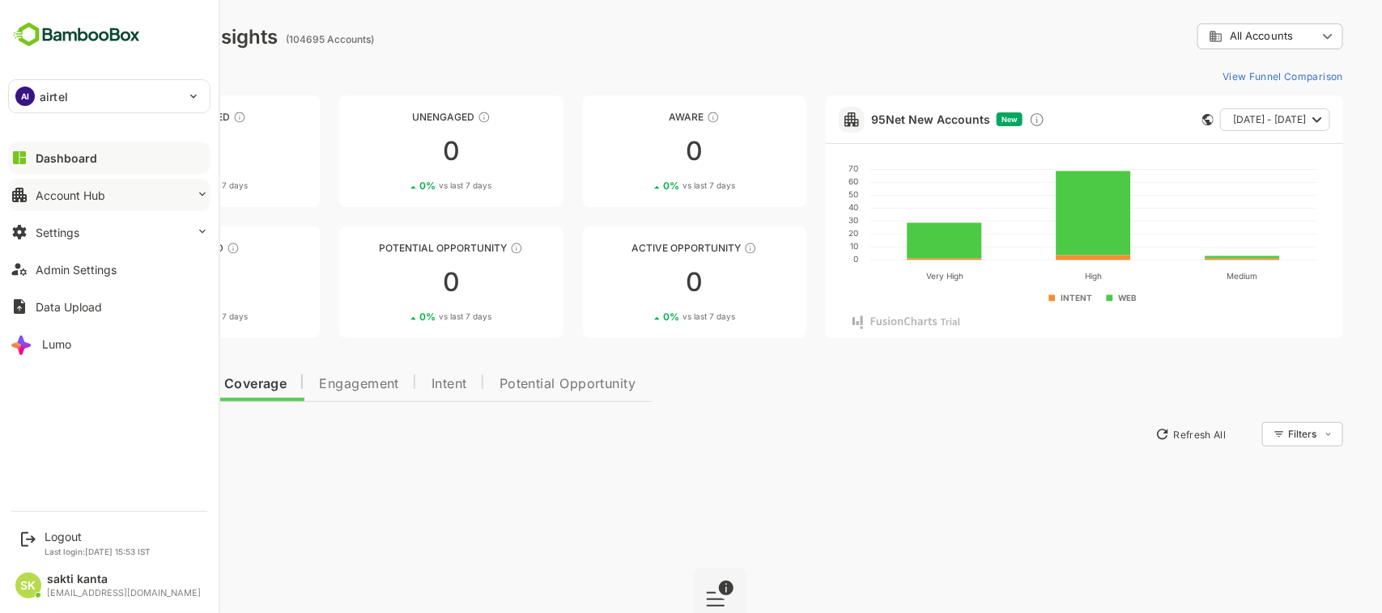
click at [147, 188] on button "Account Hub" at bounding box center [109, 195] width 202 height 32
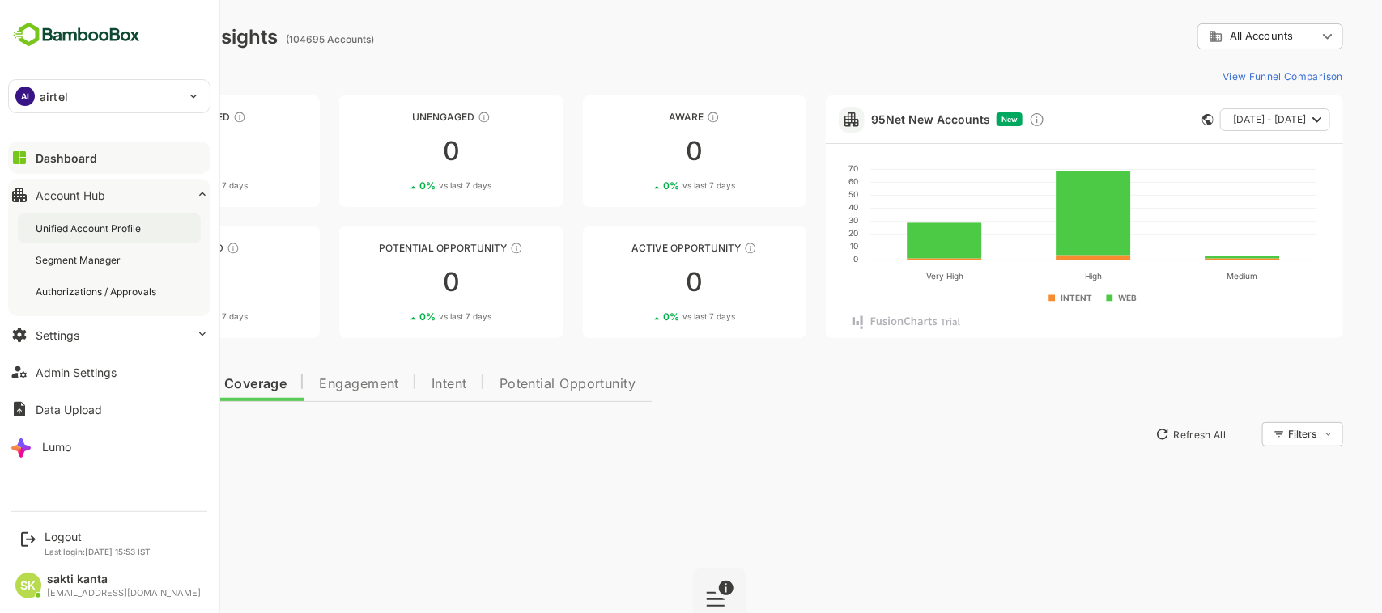
click at [129, 229] on div "Unified Account Profile" at bounding box center [90, 229] width 108 height 14
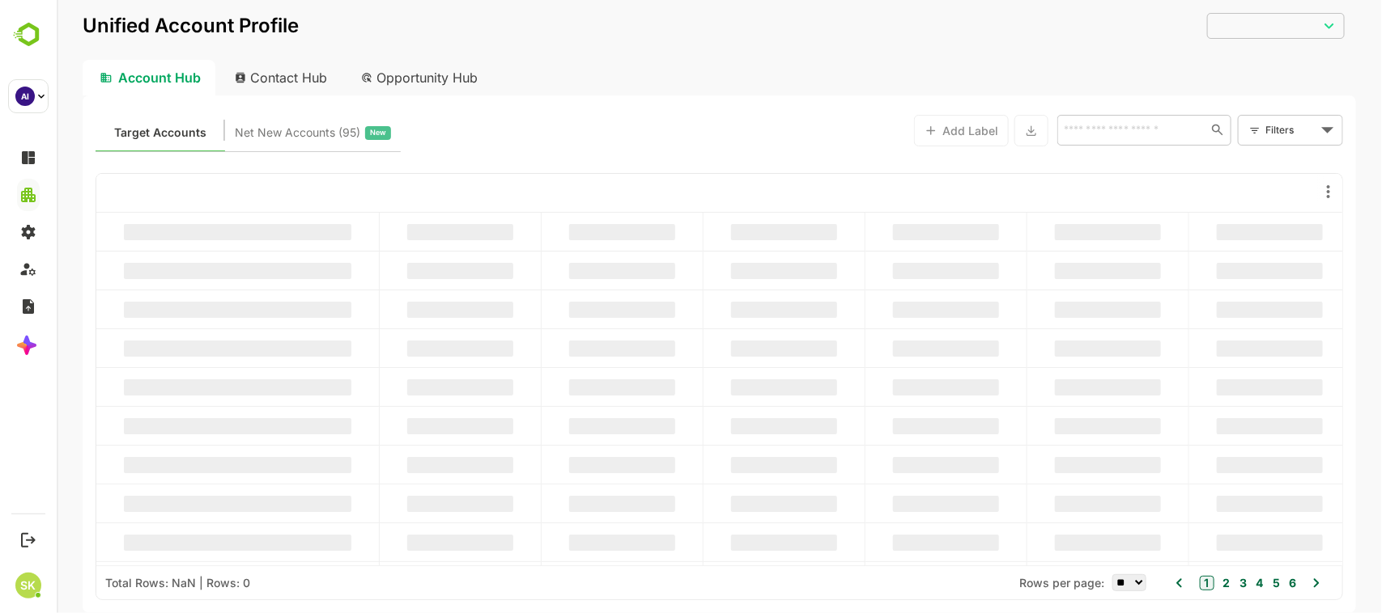
type input "**********"
click at [1105, 124] on input "text" at bounding box center [1130, 129] width 145 height 19
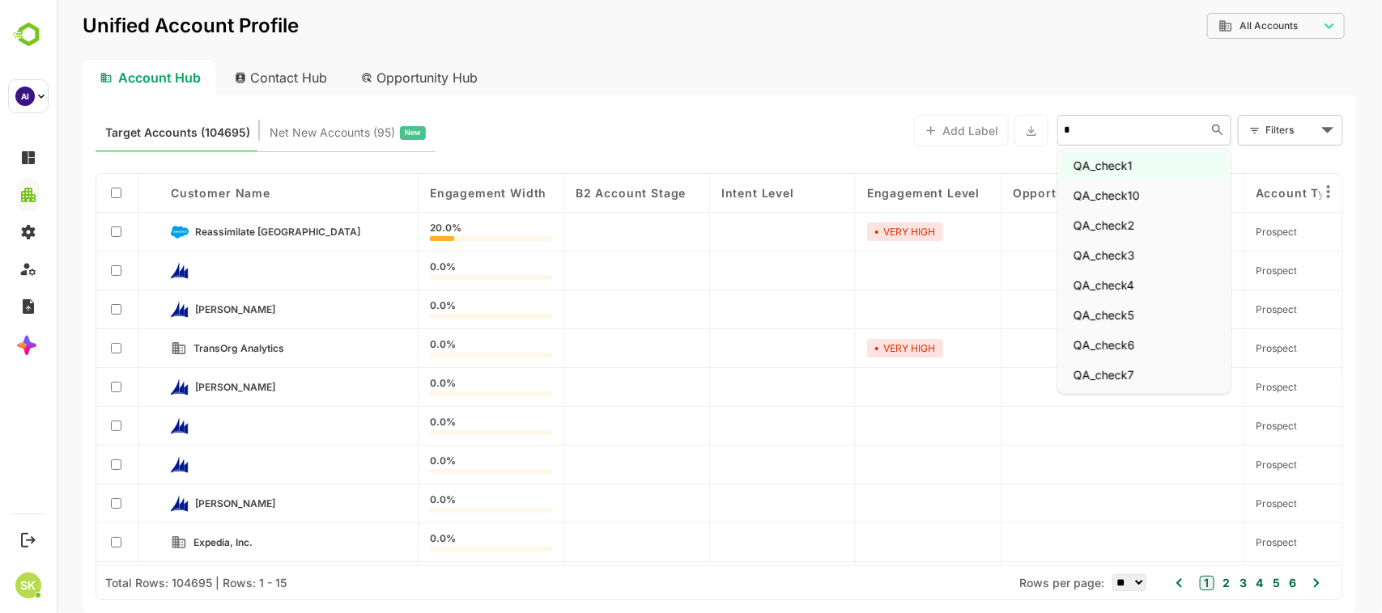
type input "**"
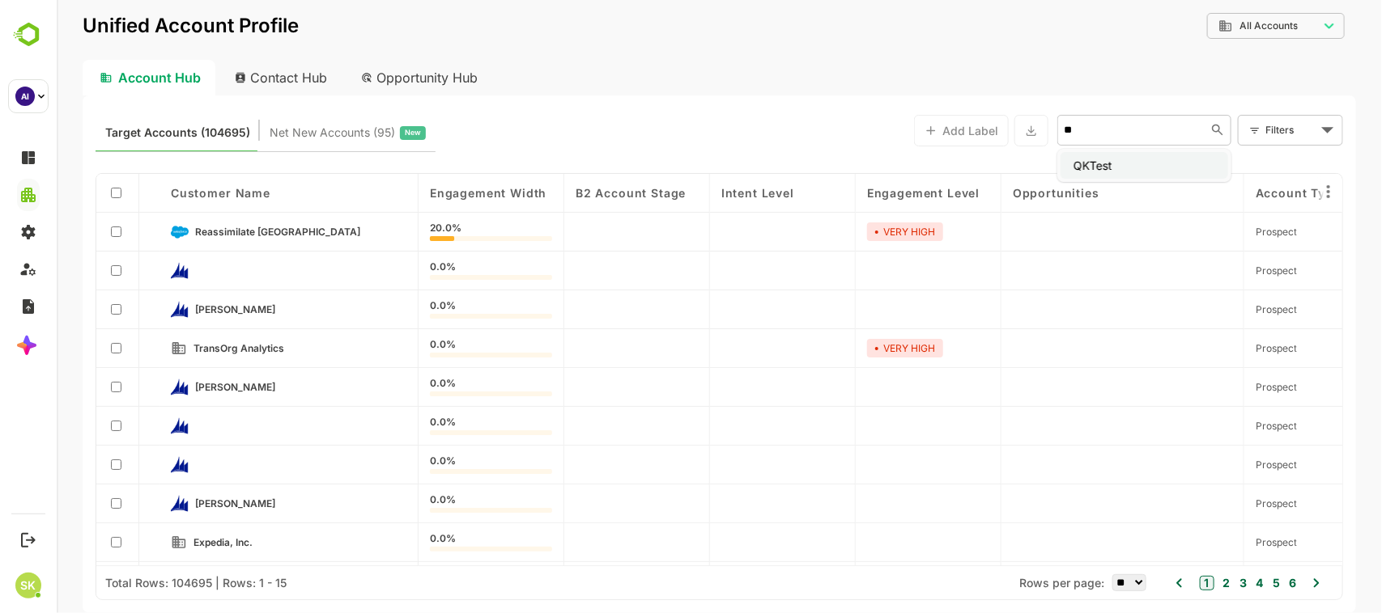
click at [1132, 166] on li "QKTest" at bounding box center [1143, 165] width 168 height 27
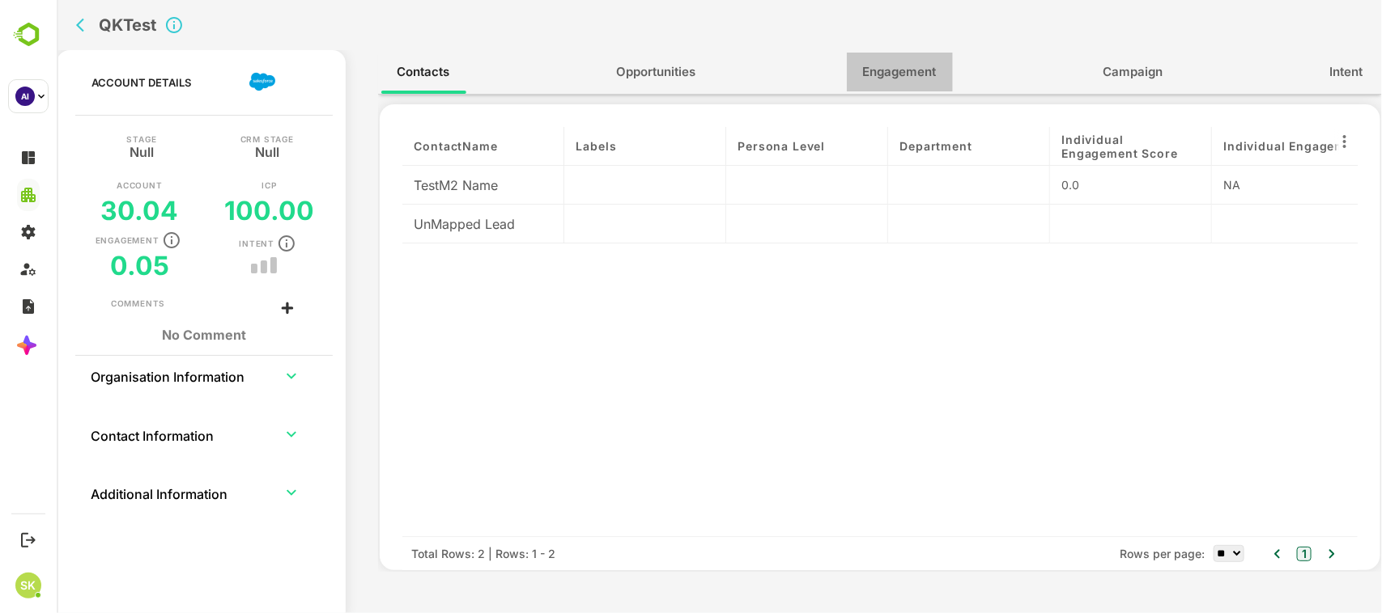
click at [914, 79] on span "Engagement" at bounding box center [899, 72] width 74 height 21
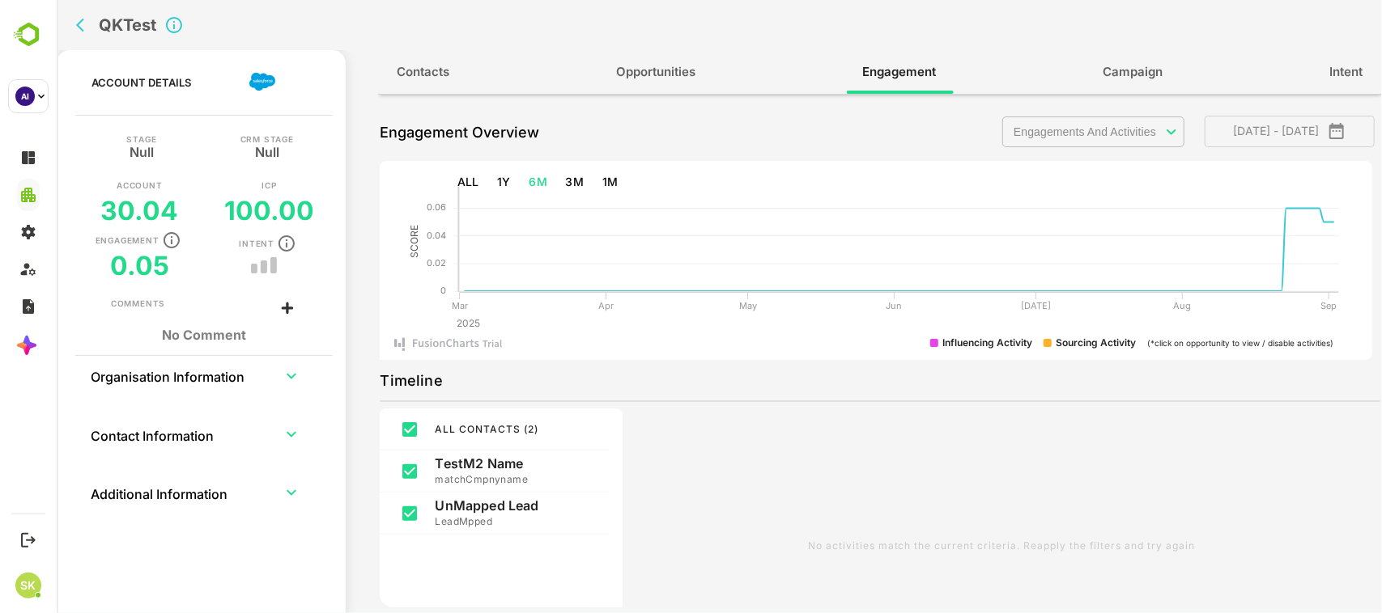
click at [1096, 136] on body "QKTest Account Details Stage Null CRM Stage Null Account 30.04 ICP 100.00 Engag…" at bounding box center [718, 306] width 1325 height 613
click at [76, 21] on div at bounding box center [718, 306] width 1325 height 613
click at [79, 27] on icon "back" at bounding box center [79, 26] width 8 height 14
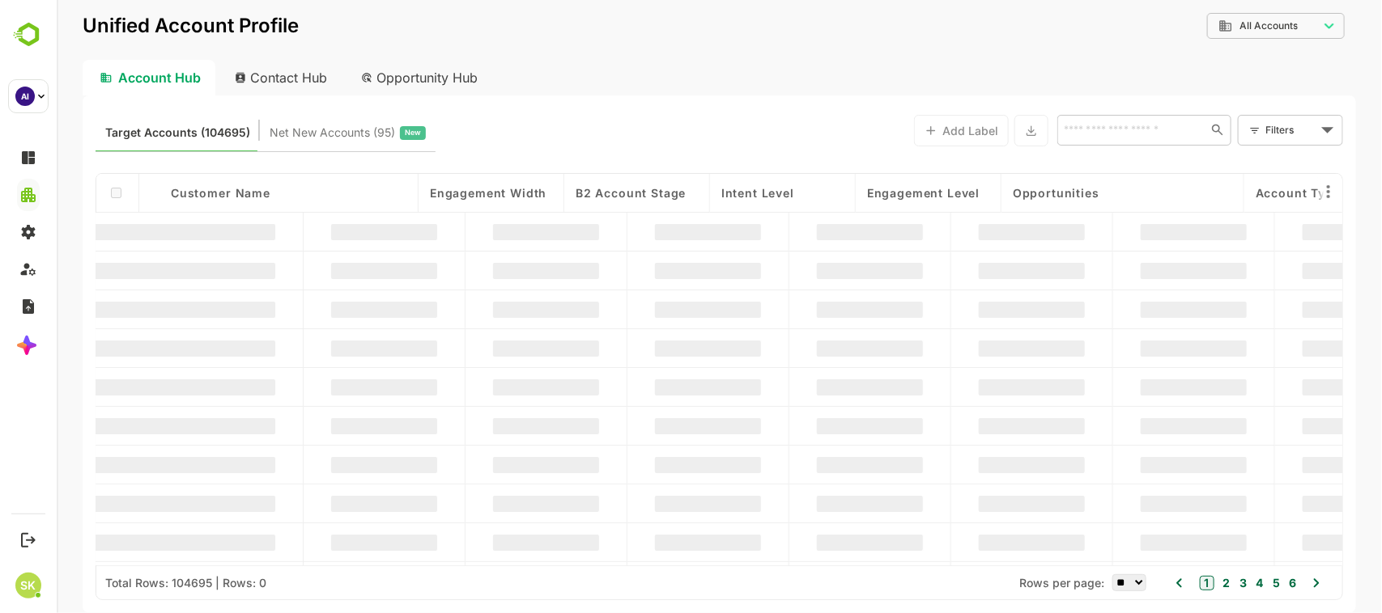
click at [1141, 134] on input "text" at bounding box center [1130, 129] width 145 height 19
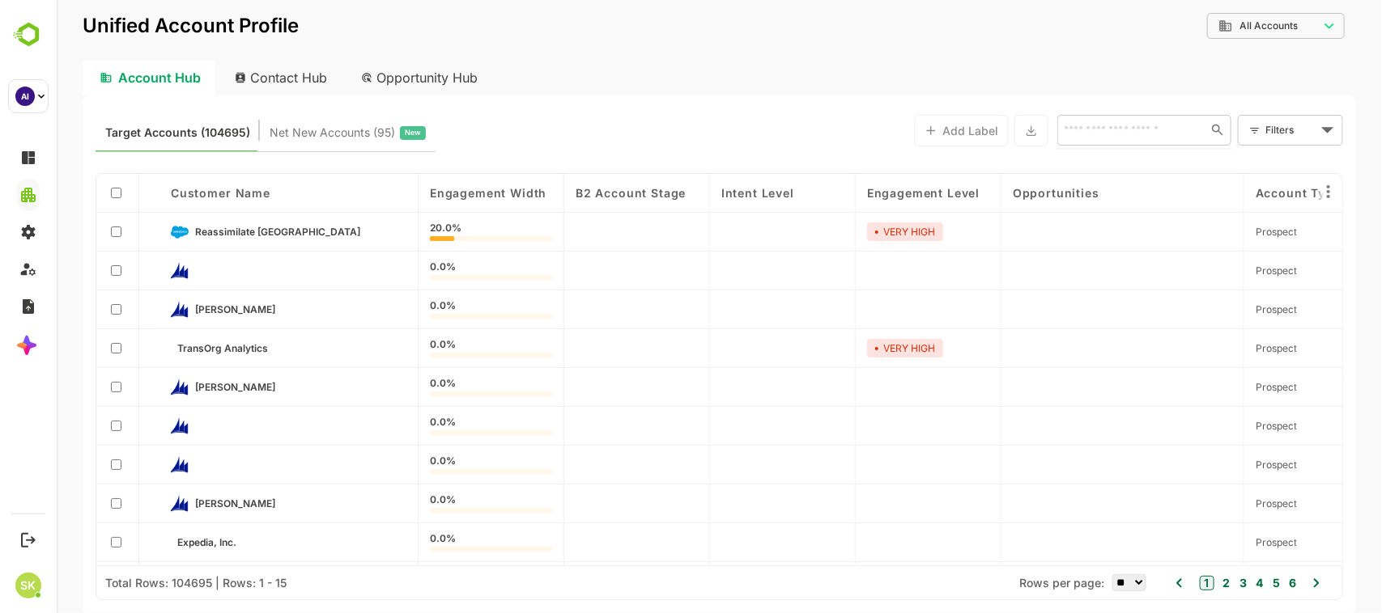
paste input "**********"
type input "**********"
click at [1142, 155] on li "Starnie Sweden" at bounding box center [1143, 174] width 168 height 44
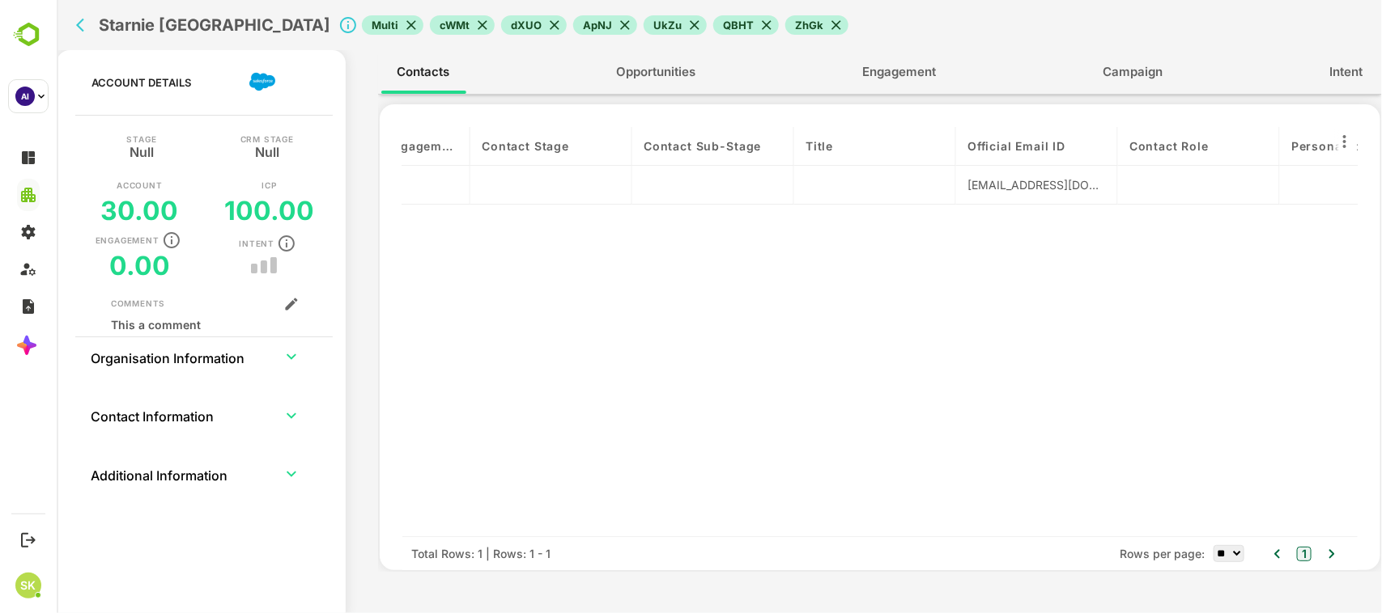
scroll to position [0, 904]
drag, startPoint x: 1073, startPoint y: 180, endPoint x: 957, endPoint y: 191, distance: 117.1
click at [957, 191] on div "testend@gmail.com" at bounding box center [1035, 185] width 162 height 39
copy div "testend@gmail.com"
click at [885, 70] on span "Engagement" at bounding box center [899, 72] width 74 height 21
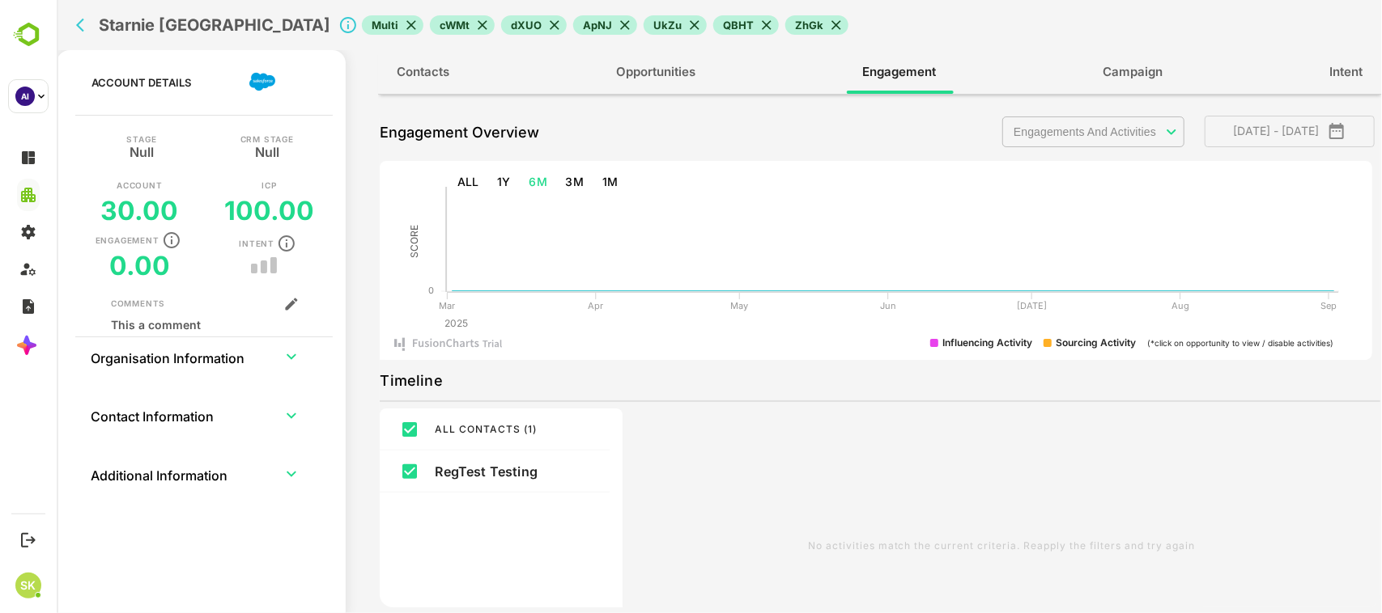
click at [802, 477] on div "No activities match the current criteria. Reapply the filters and try again" at bounding box center [1001, 533] width 732 height 248
click at [77, 35] on button "back" at bounding box center [83, 25] width 24 height 24
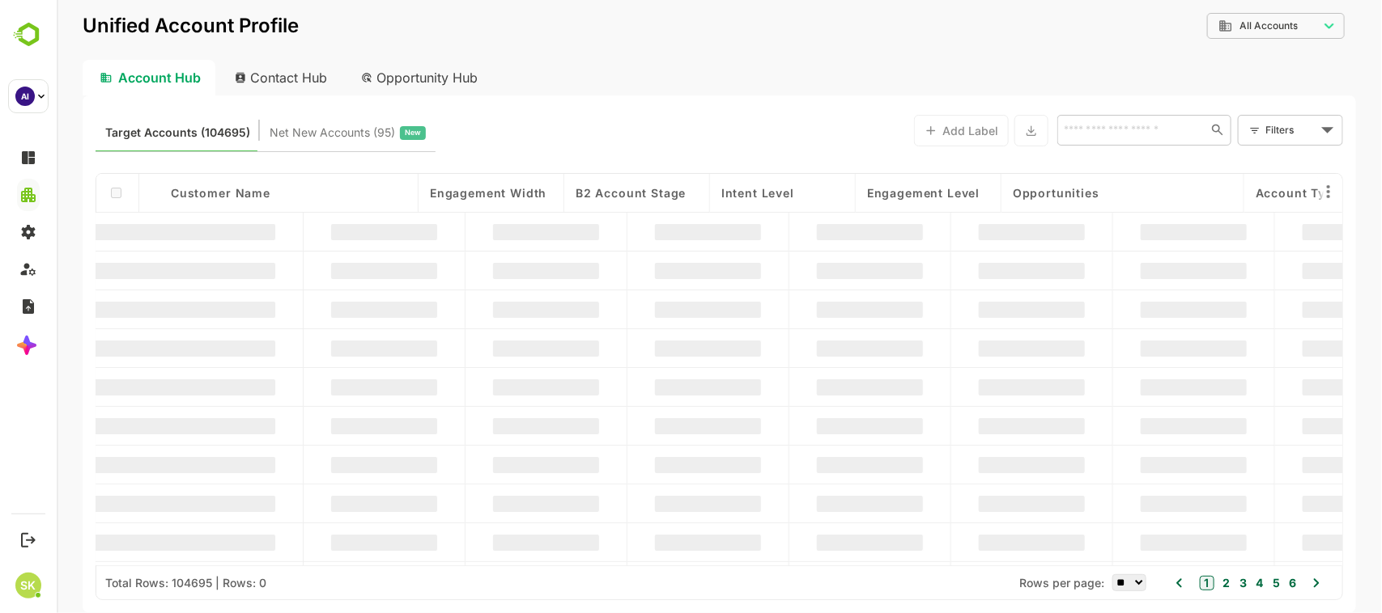
click at [267, 74] on div "Contact Hub" at bounding box center [281, 78] width 120 height 36
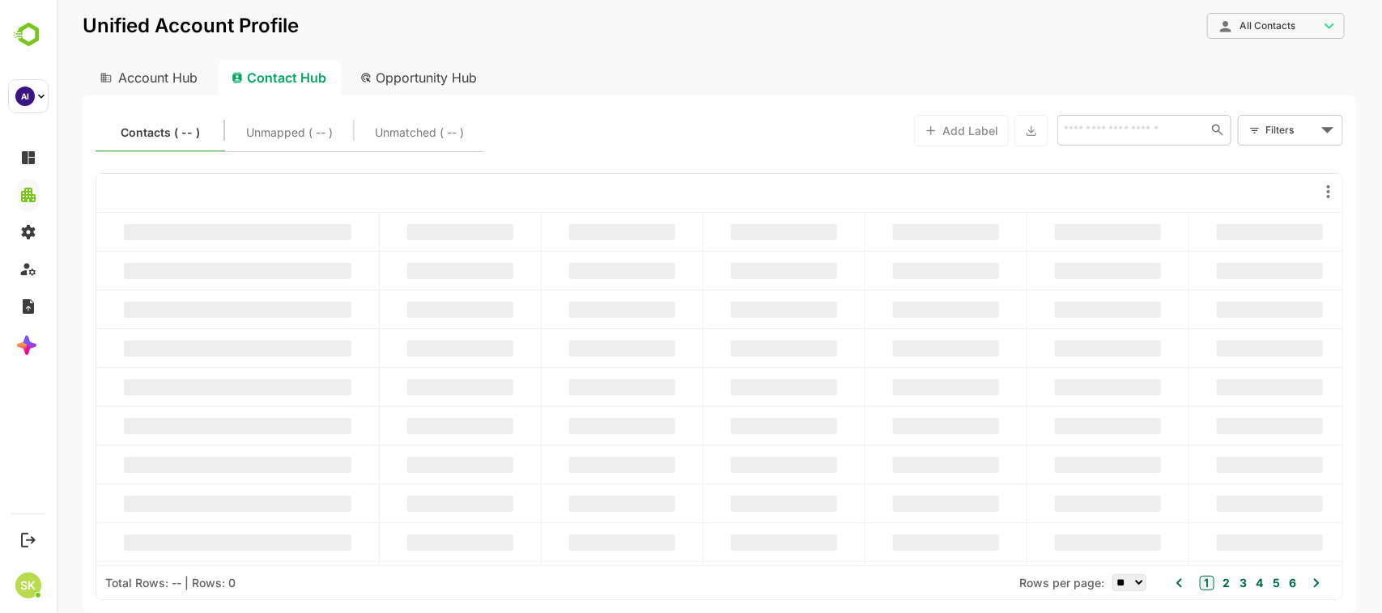
type input "**********"
click at [269, 129] on span "Unmapped (3490)" at bounding box center [290, 132] width 100 height 21
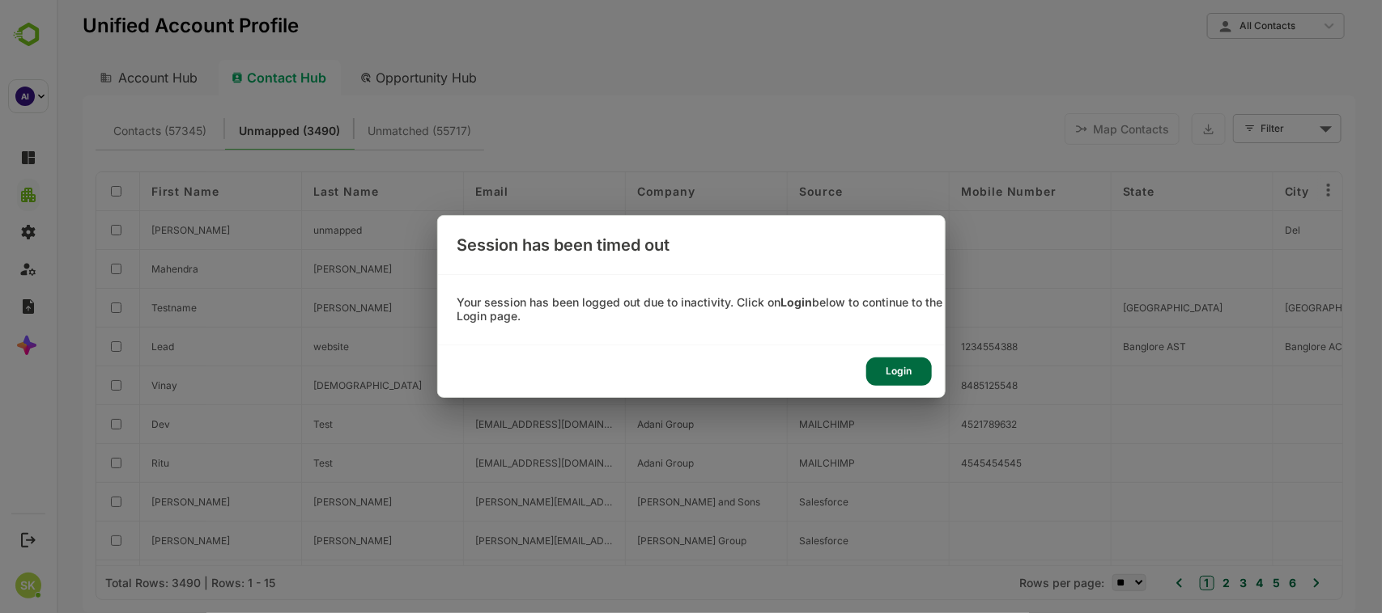
click at [879, 371] on div "Login" at bounding box center [899, 372] width 66 height 28
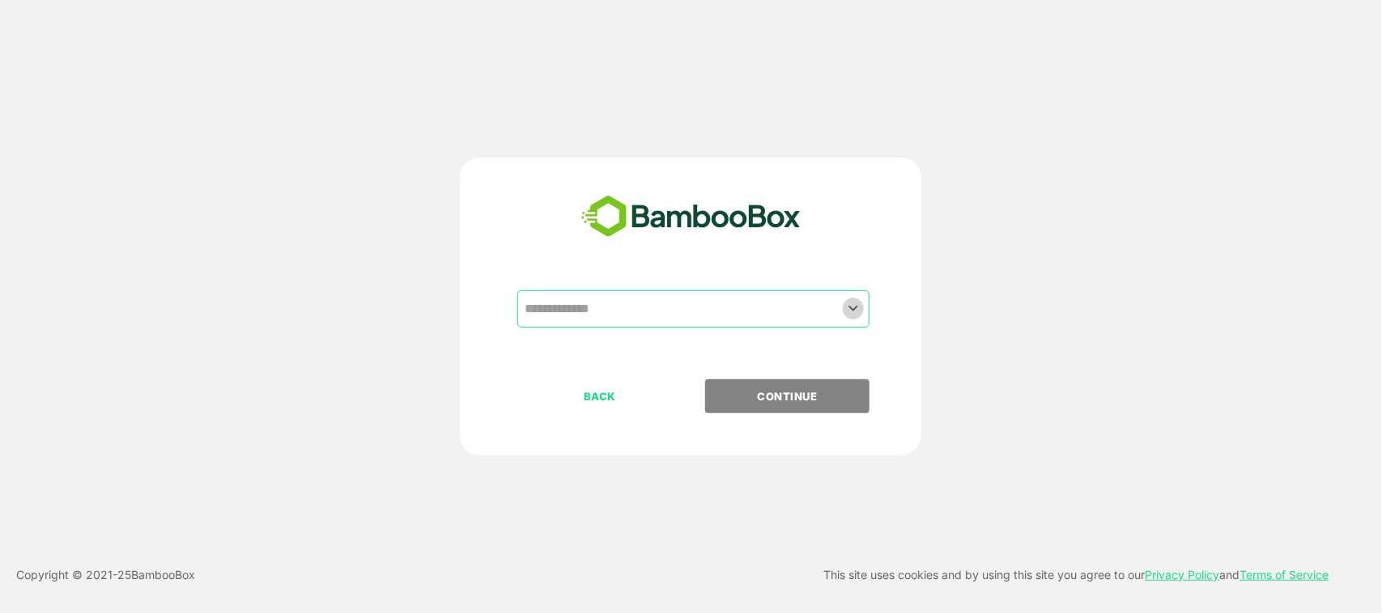
click at [847, 304] on icon "Open" at bounding box center [852, 308] width 19 height 19
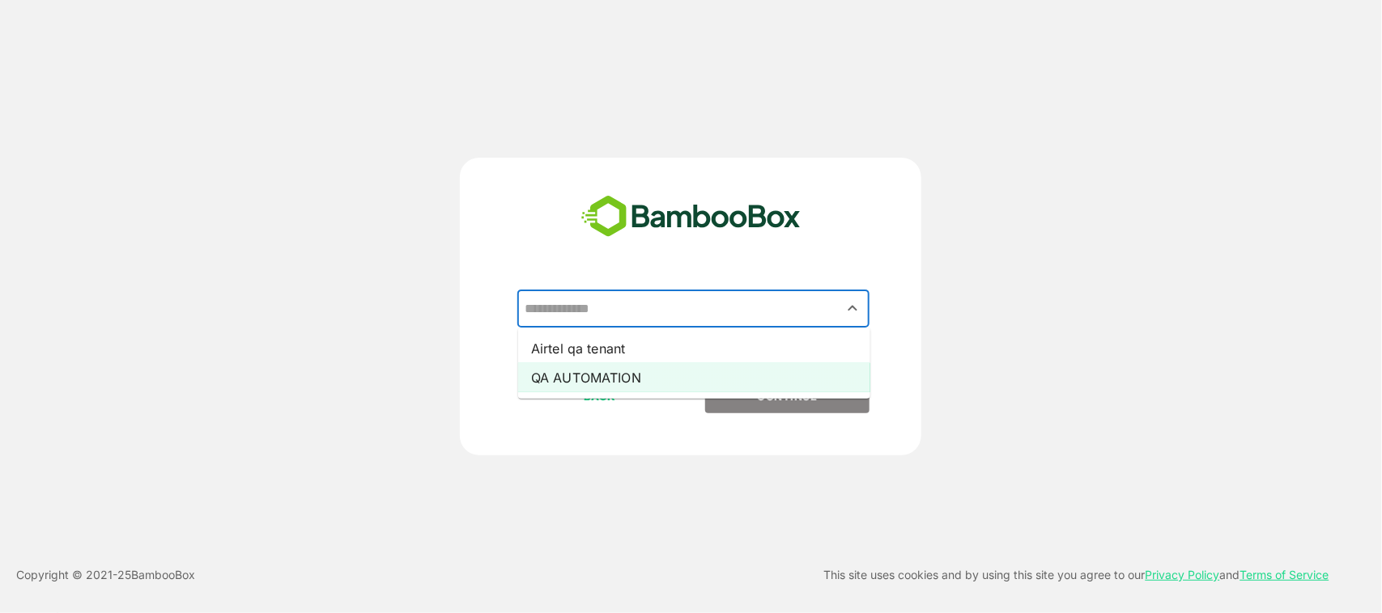
click at [745, 375] on li "QA AUTOMATION" at bounding box center [694, 377] width 352 height 29
type input "**********"
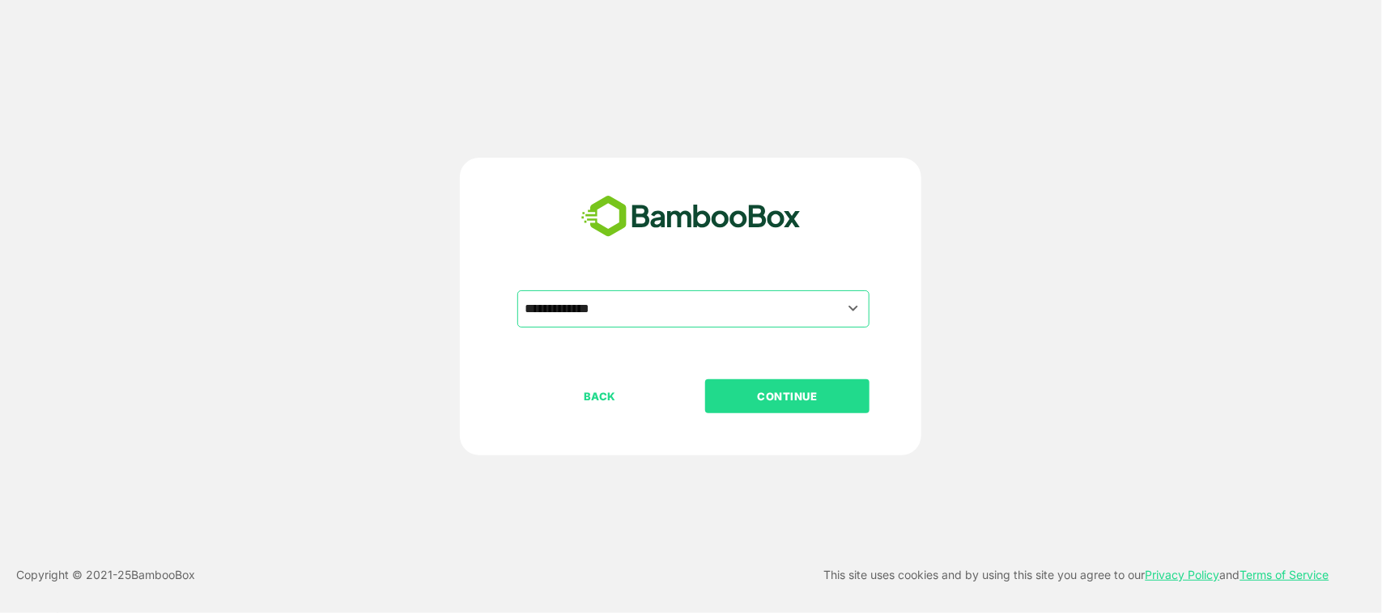
click at [778, 388] on p "CONTINUE" at bounding box center [788, 397] width 162 height 18
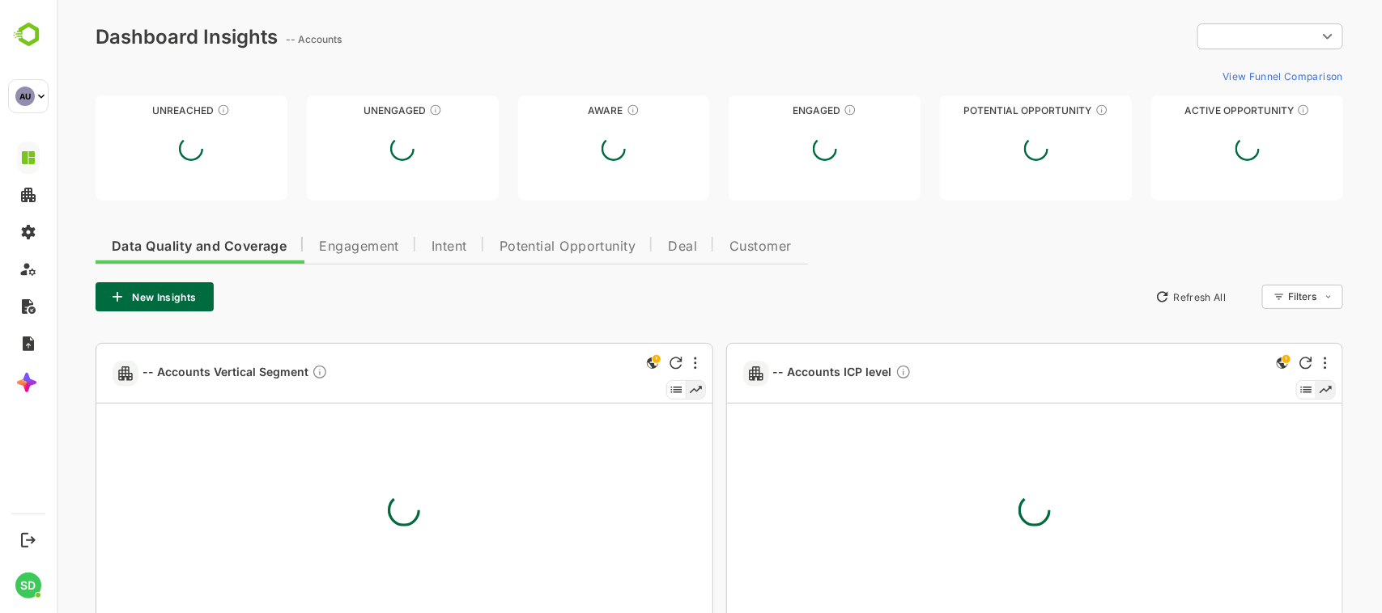
type input "**********"
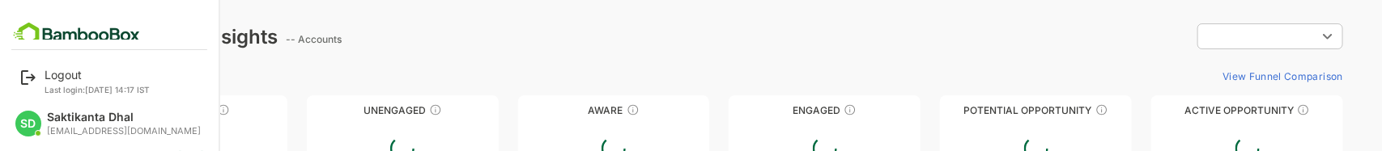
type input "**********"
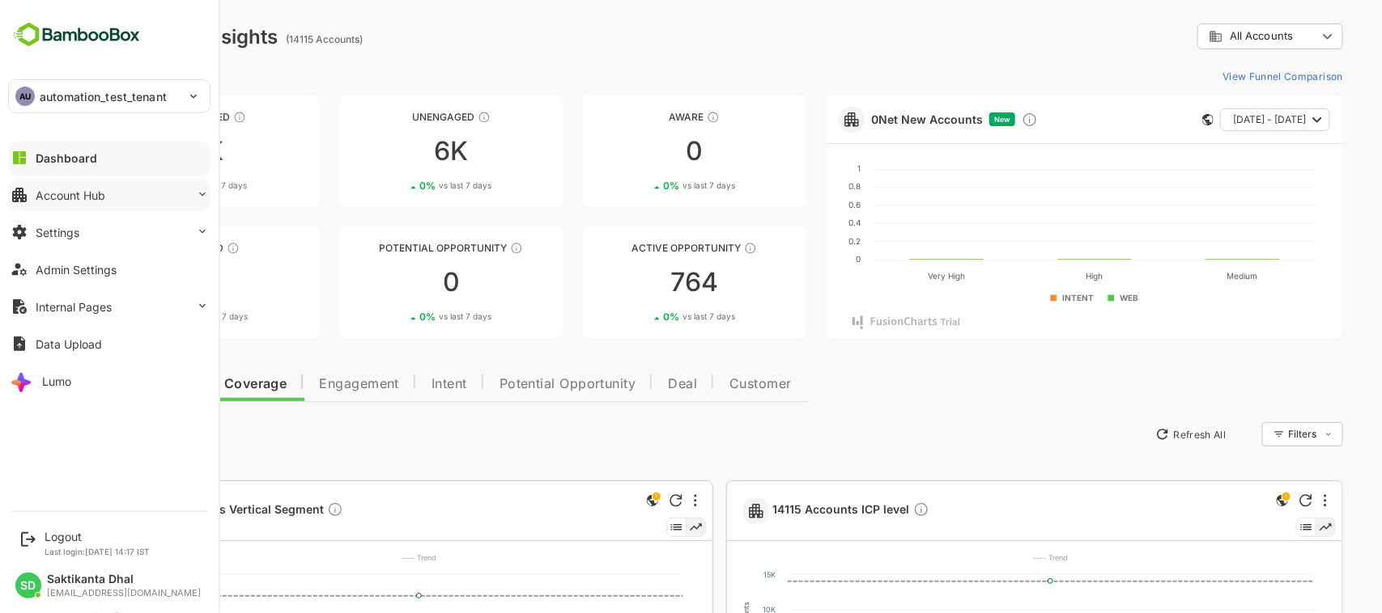
click at [109, 151] on button "Account Hub" at bounding box center [109, 195] width 202 height 32
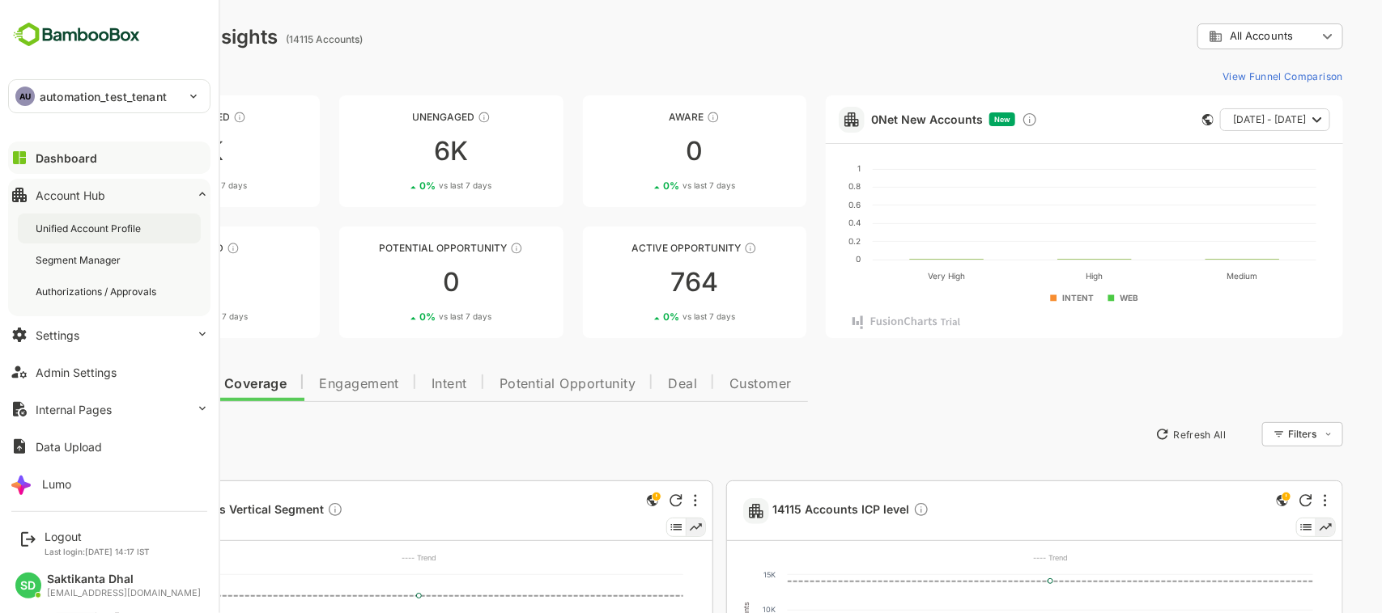
click at [110, 151] on div "Unified Account Profile" at bounding box center [90, 229] width 108 height 14
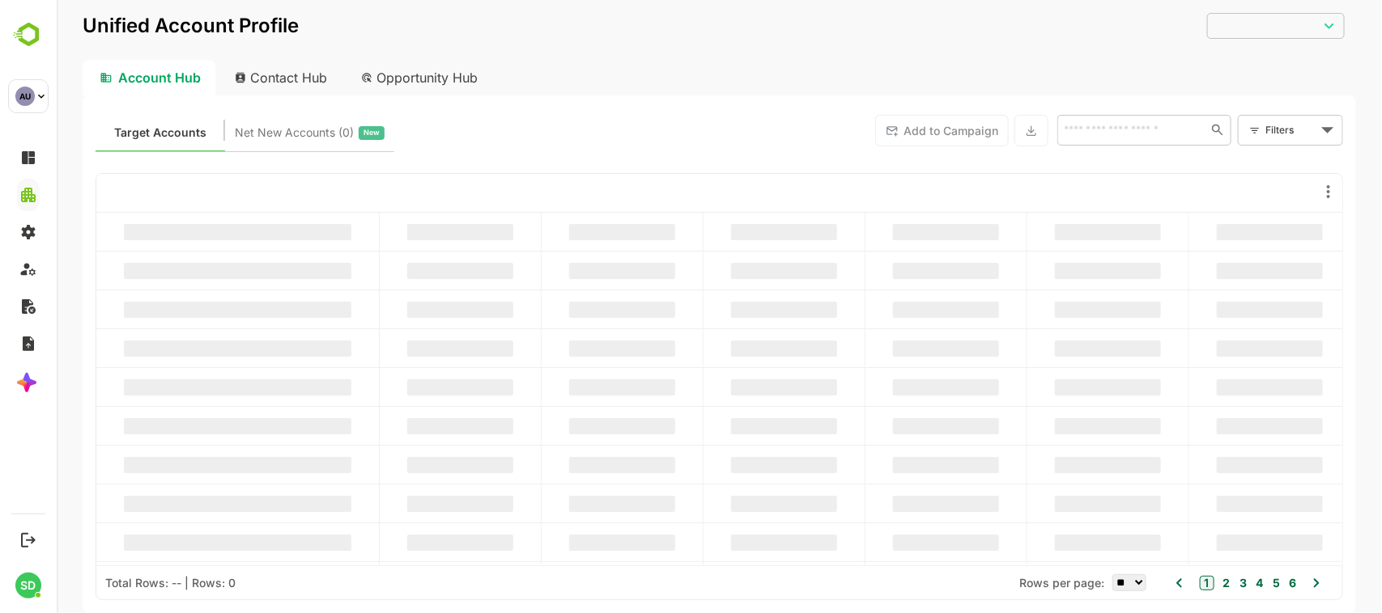
type input "**********"
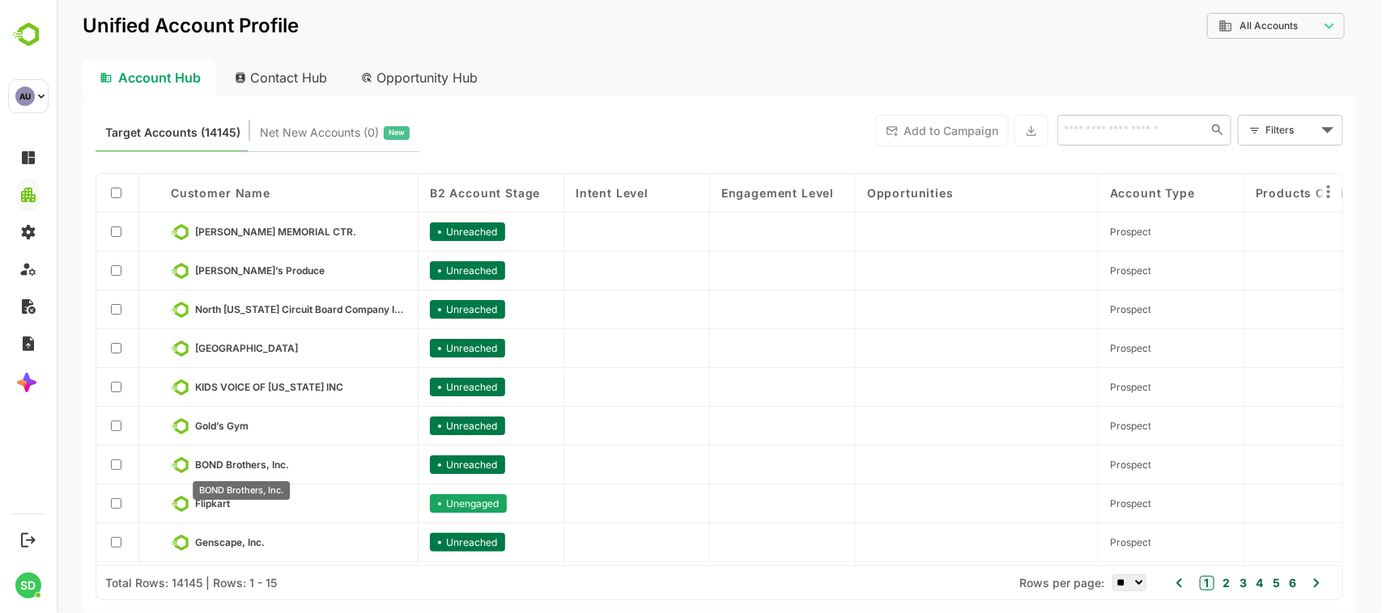
click at [231, 151] on span "BOND Brothers, Inc." at bounding box center [241, 465] width 94 height 12
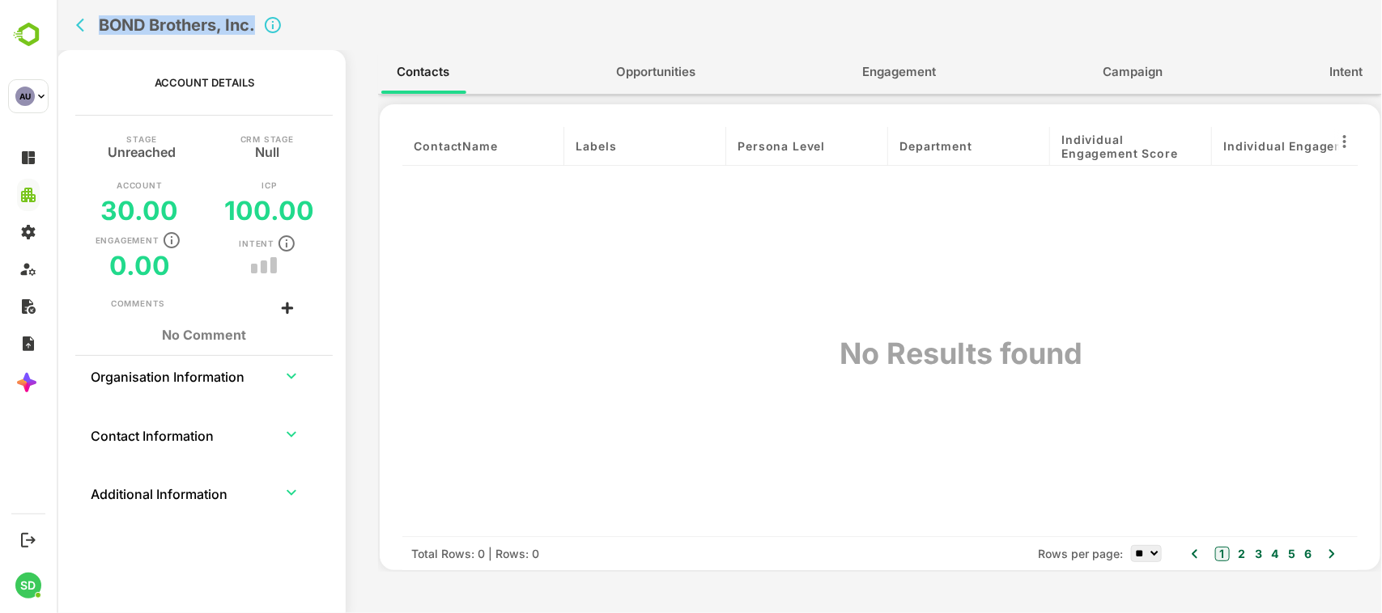
drag, startPoint x: 255, startPoint y: 26, endPoint x: 98, endPoint y: 21, distance: 157.1
click at [98, 21] on h2 "BOND Brothers, Inc." at bounding box center [176, 24] width 156 height 19
copy h2 "BOND Brothers, Inc."
click at [80, 22] on icon "back" at bounding box center [79, 26] width 8 height 14
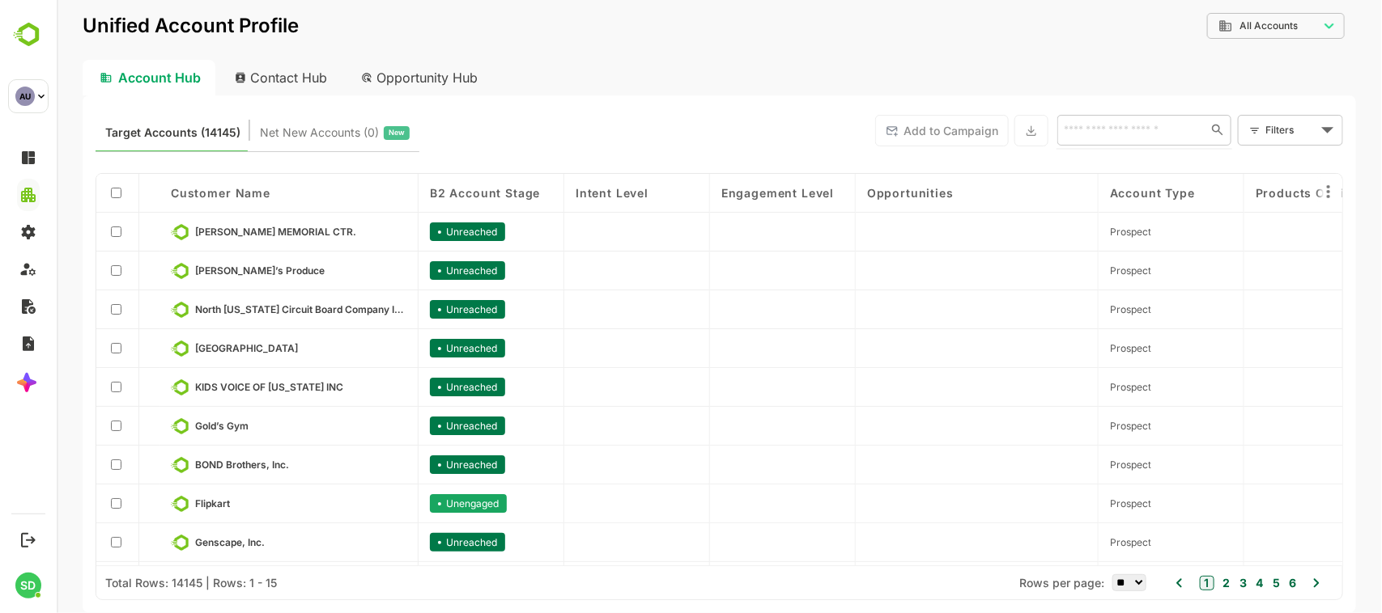
click at [1114, 122] on input "text" at bounding box center [1128, 129] width 140 height 19
paste input "**********"
type input "**********"
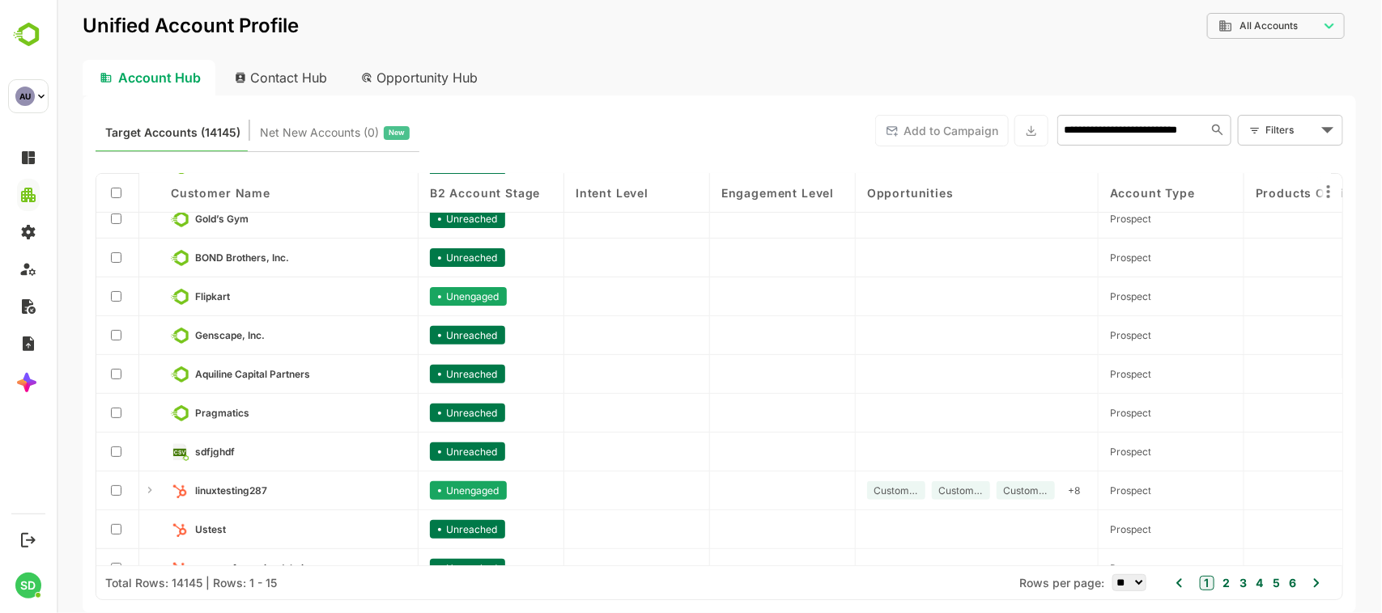
scroll to position [233, 0]
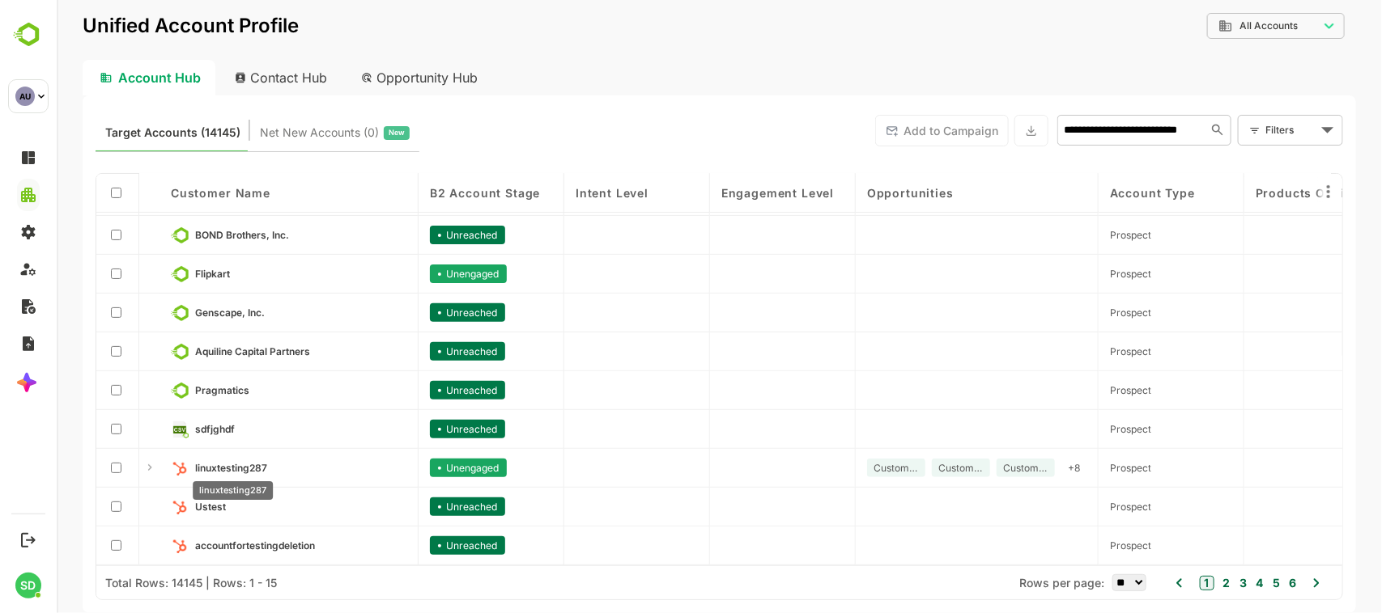
click at [240, 151] on span "linuxtesting287" at bounding box center [230, 468] width 72 height 12
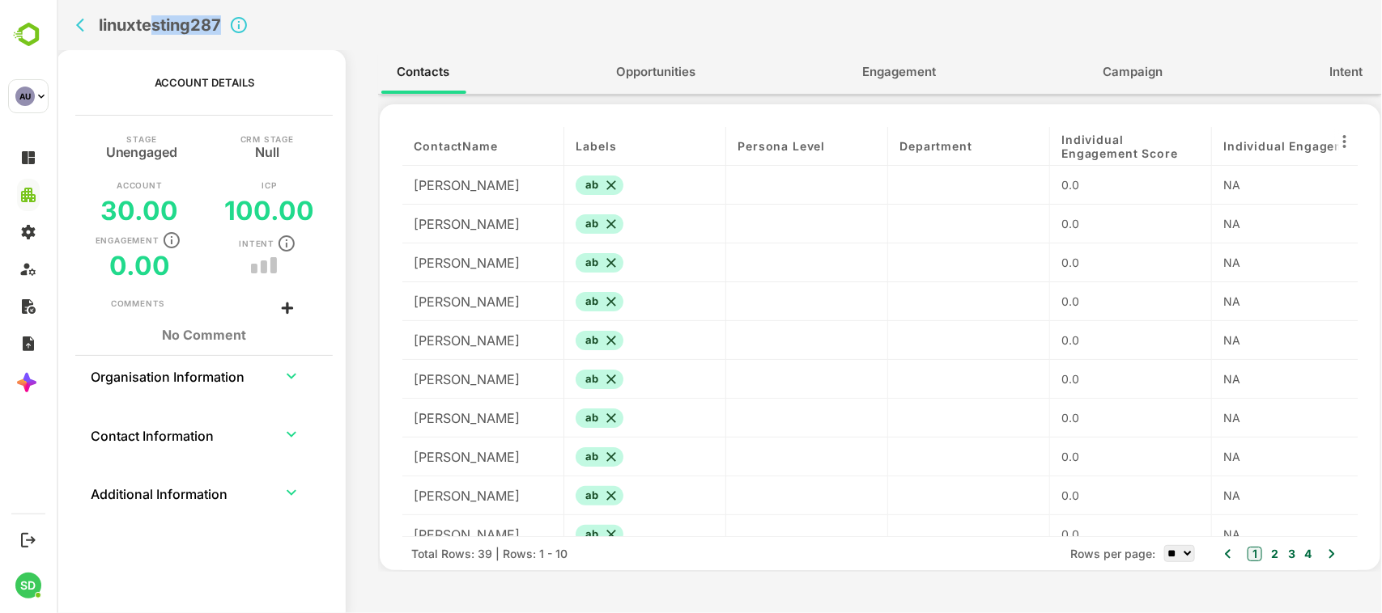
drag, startPoint x: 222, startPoint y: 25, endPoint x: 155, endPoint y: 27, distance: 67.2
click at [155, 27] on h2 "linuxtesting287" at bounding box center [159, 24] width 122 height 19
click at [78, 30] on icon "back" at bounding box center [83, 25] width 16 height 16
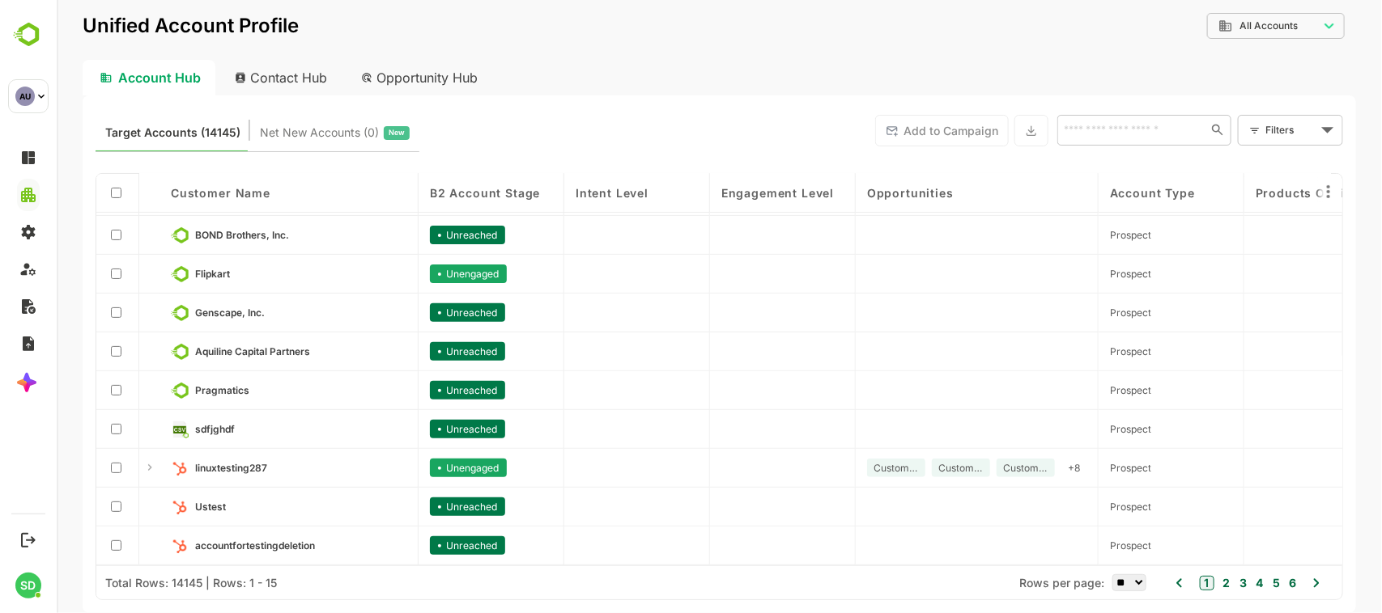
click at [1224, 151] on button "2" at bounding box center [1223, 584] width 11 height 18
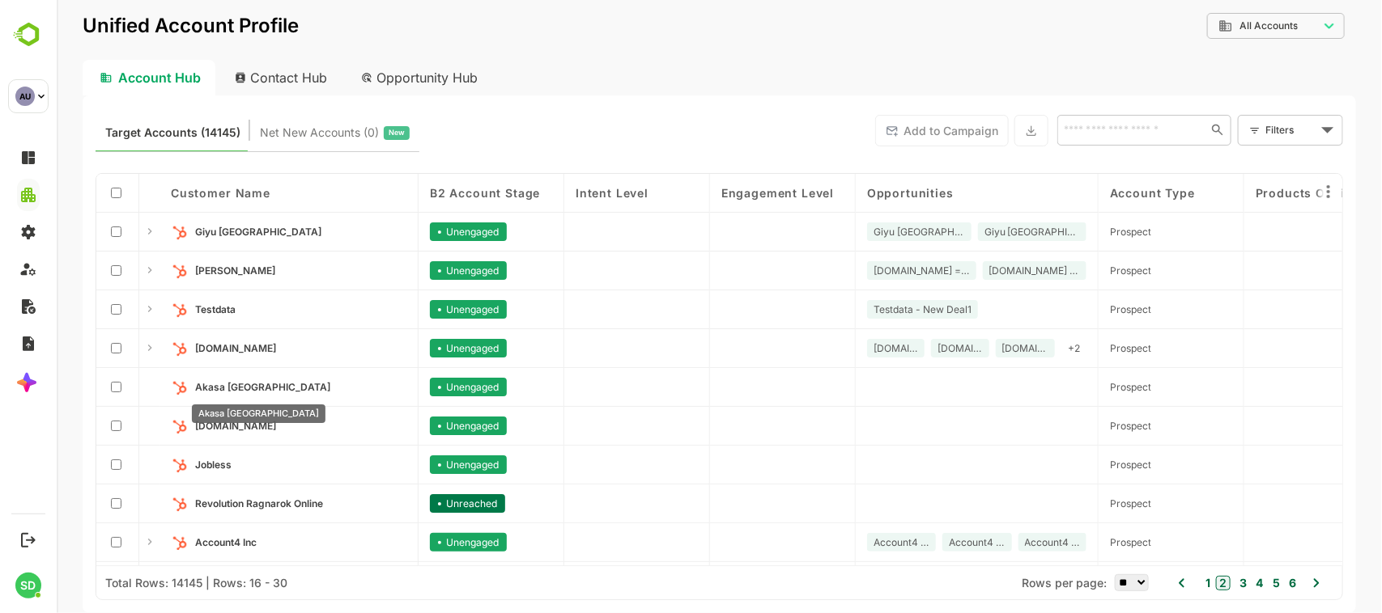
click at [227, 151] on span "Akasa [GEOGRAPHIC_DATA]" at bounding box center [261, 387] width 135 height 12
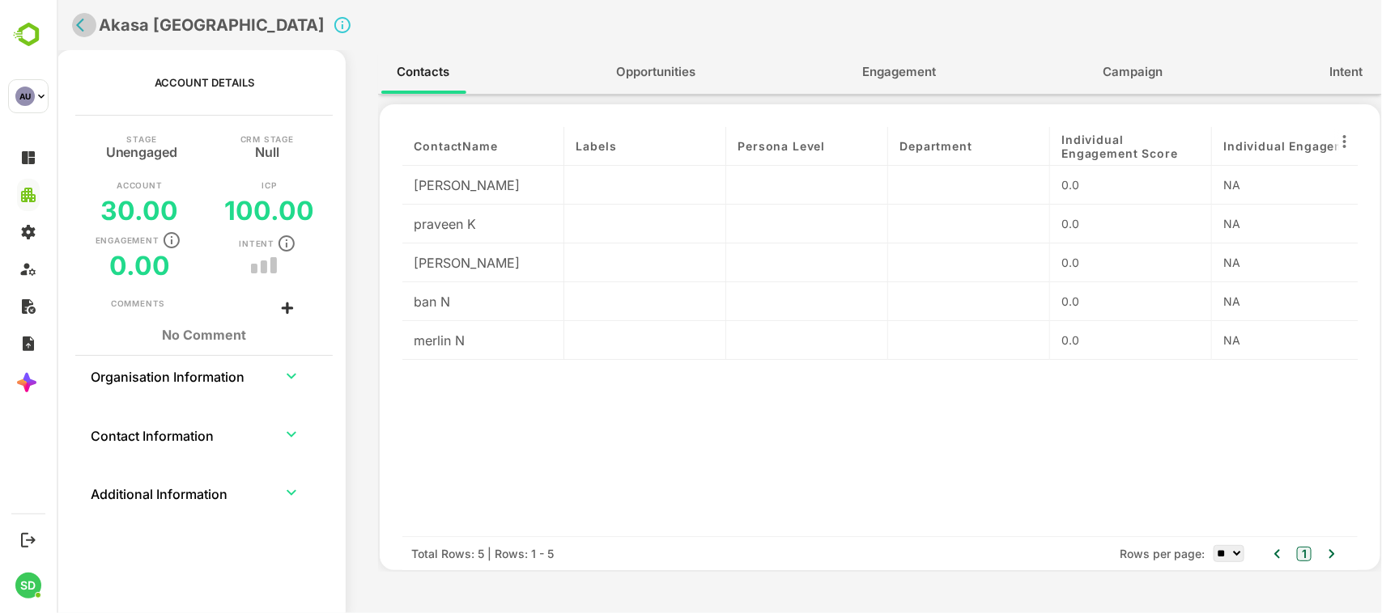
click at [80, 34] on button "back" at bounding box center [83, 25] width 24 height 24
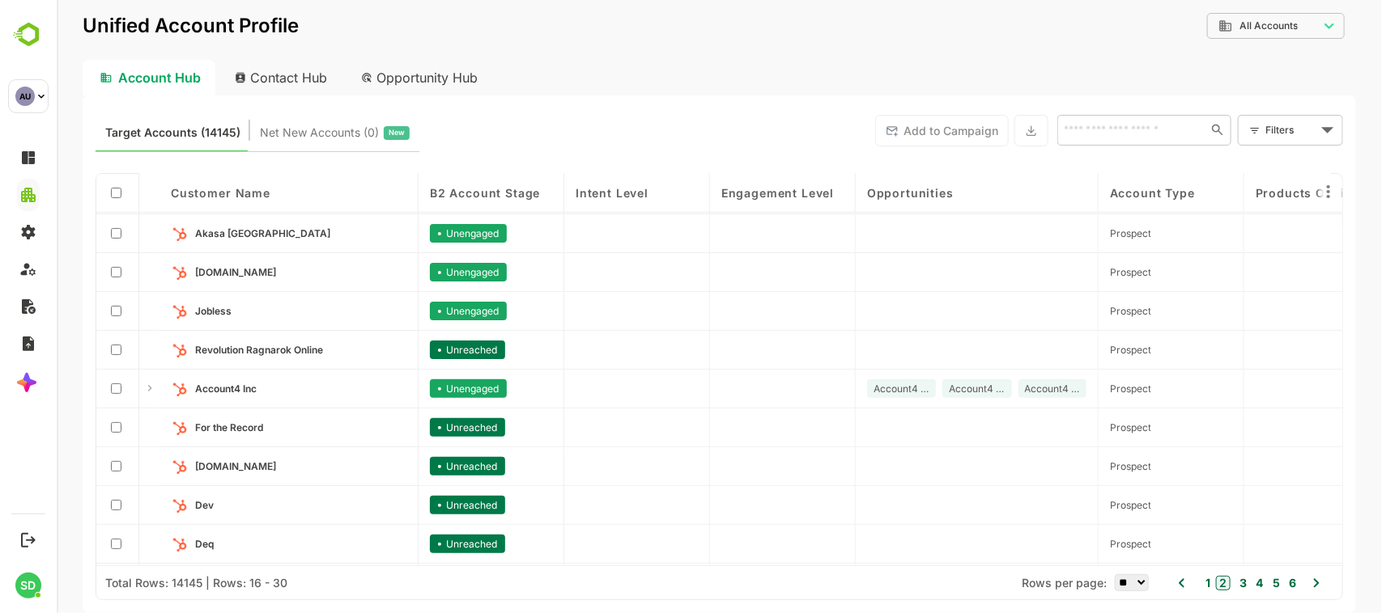
scroll to position [152, 0]
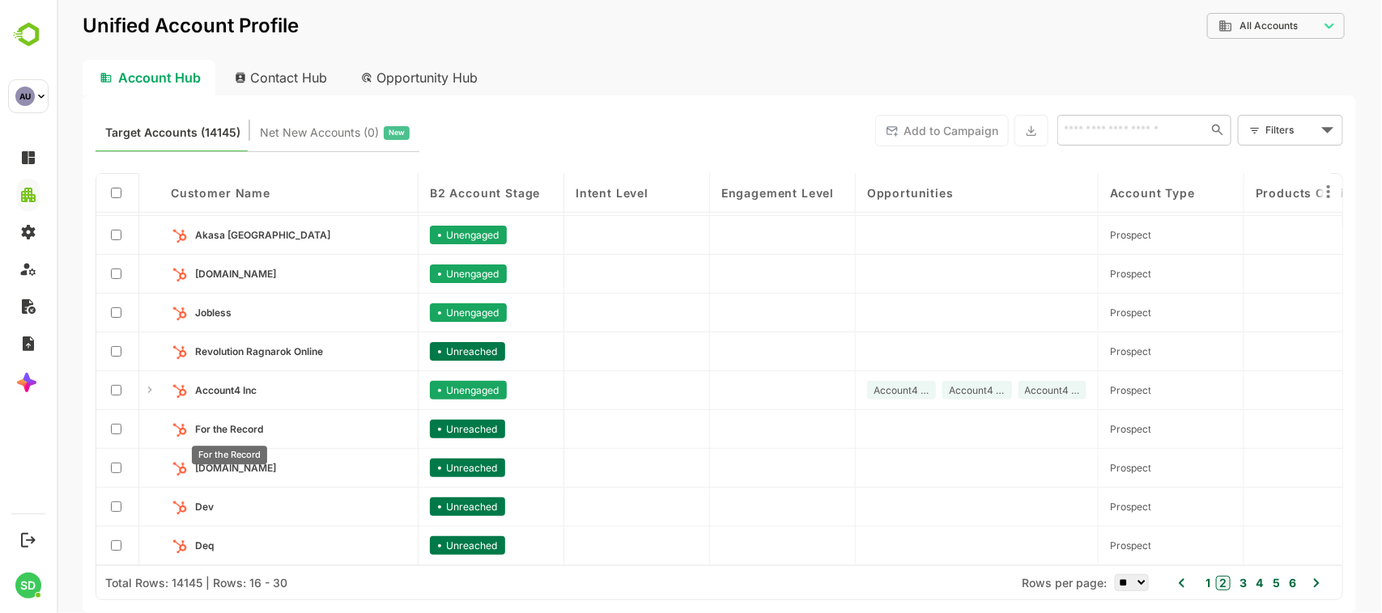
click at [228, 151] on span "For the Record" at bounding box center [228, 429] width 68 height 12
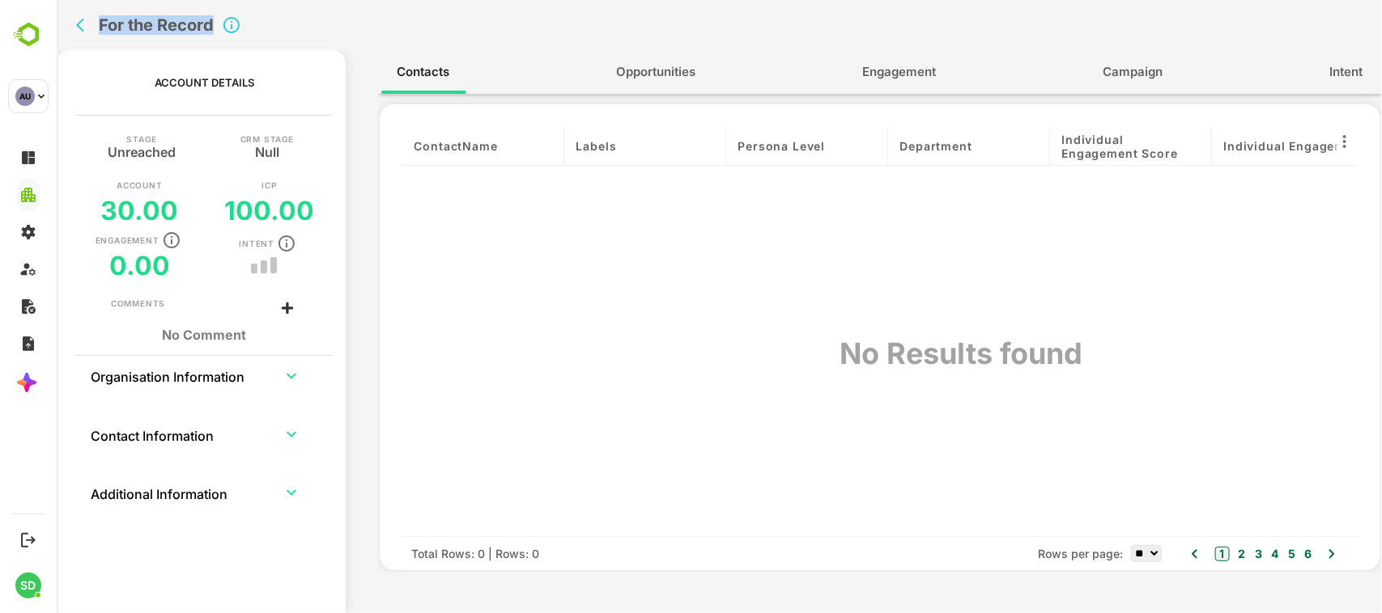
drag, startPoint x: 211, startPoint y: 28, endPoint x: 99, endPoint y: 24, distance: 112.6
click at [99, 24] on h2 "For the Record" at bounding box center [155, 24] width 115 height 19
copy h2 "For the Record"
click at [293, 29] on div "For the Record" at bounding box center [441, 25] width 744 height 50
drag, startPoint x: 214, startPoint y: 23, endPoint x: 101, endPoint y: 24, distance: 113.3
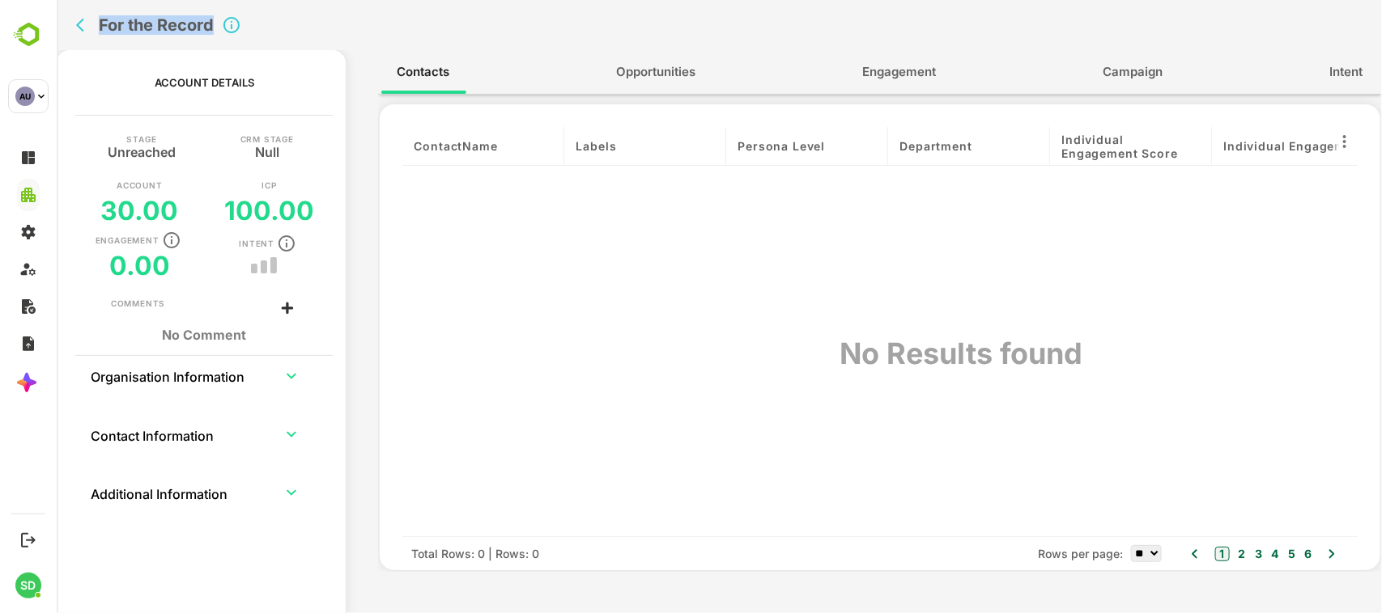
click at [101, 24] on div "For the Record" at bounding box center [441, 25] width 744 height 50
copy h2 "For the Record"
